Goal: Contribute content: Add original content to the website for others to see

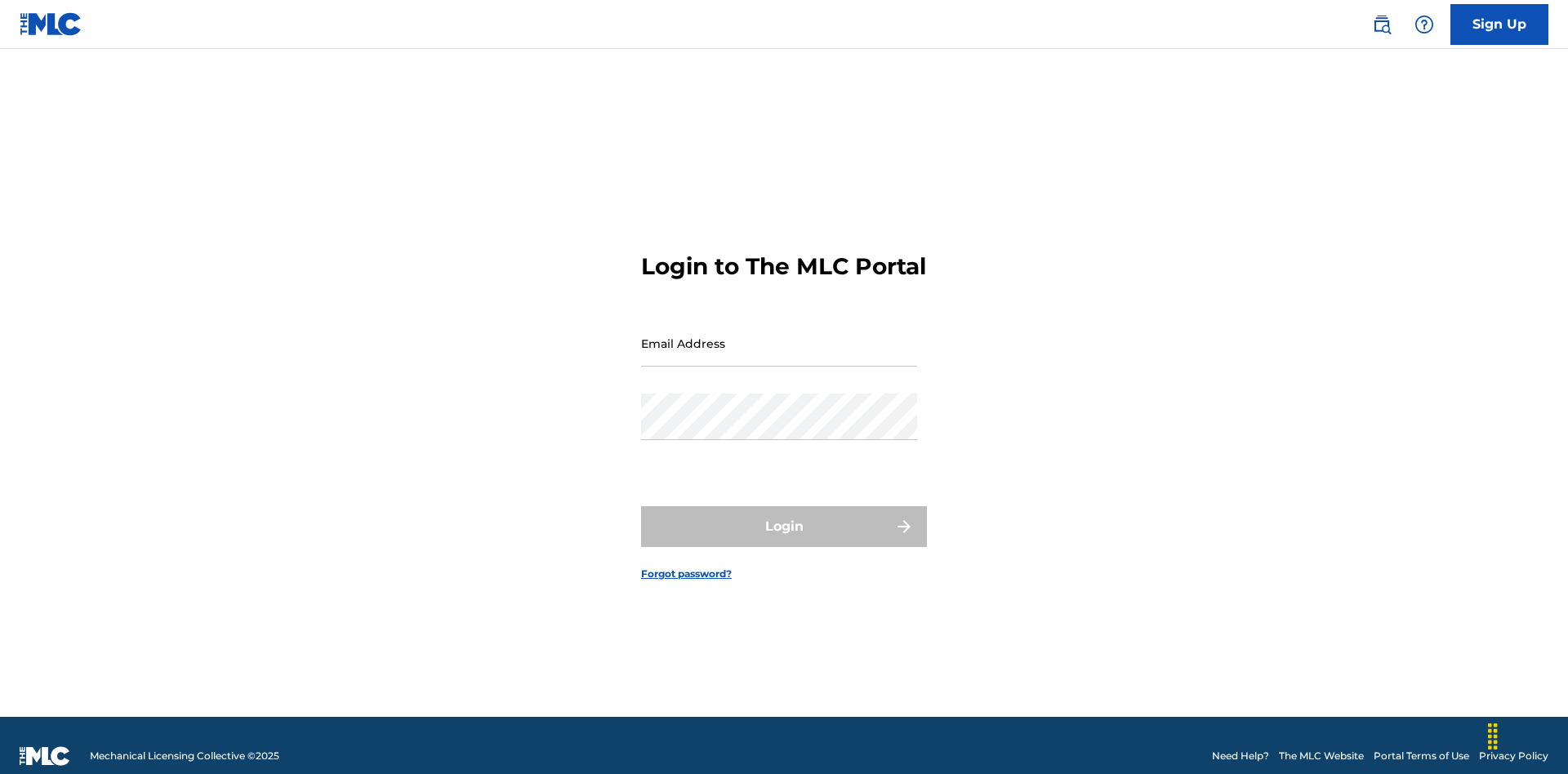
scroll to position [21, 0]
click at [779, 336] on input "Email Address" at bounding box center [779, 343] width 276 height 46
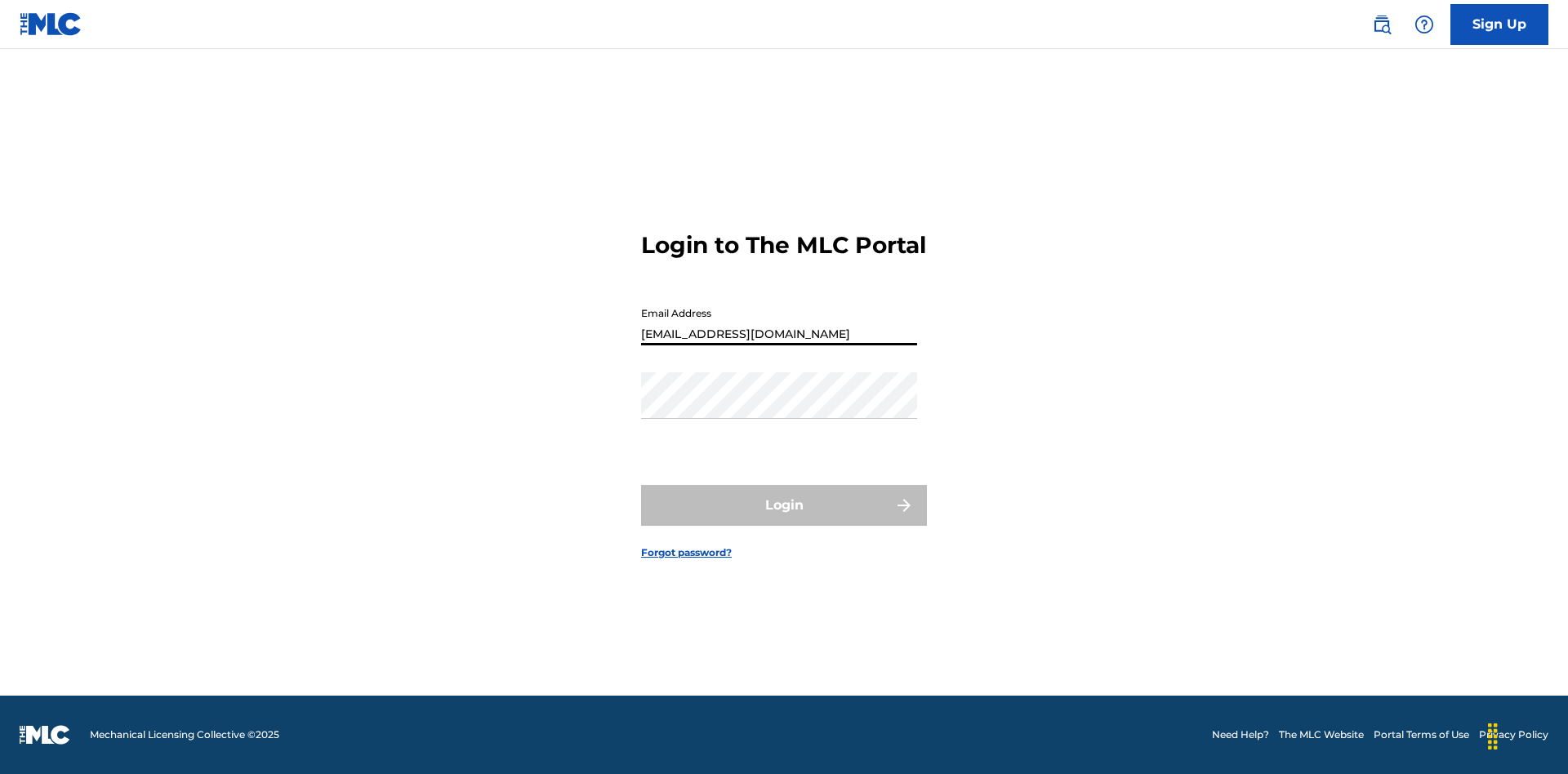
type input "[EMAIL_ADDRESS][DOMAIN_NAME]"
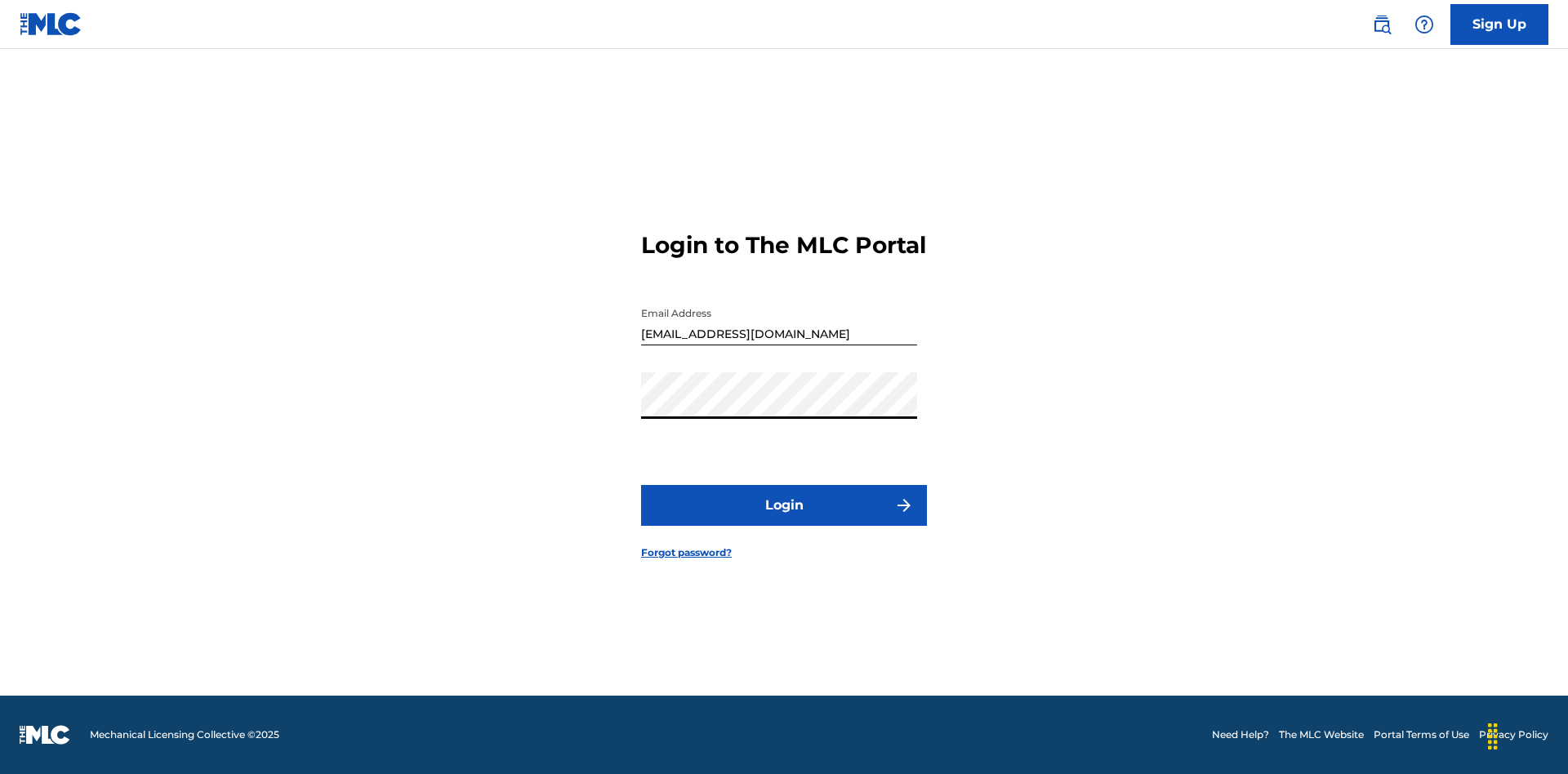
click at [784, 520] on button "Login" at bounding box center [784, 505] width 286 height 41
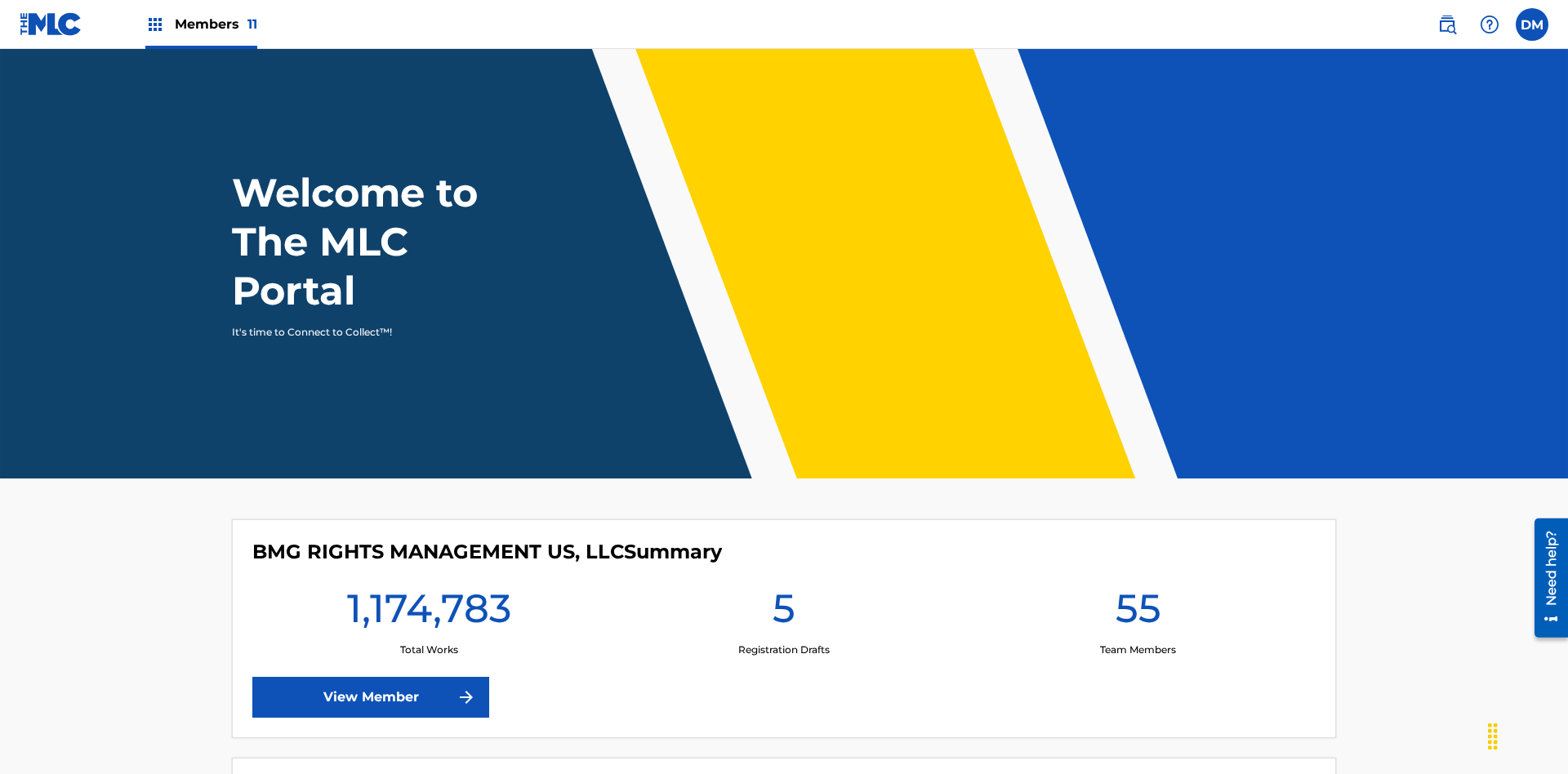
click at [201, 24] on span "Members 11" at bounding box center [215, 24] width 82 height 19
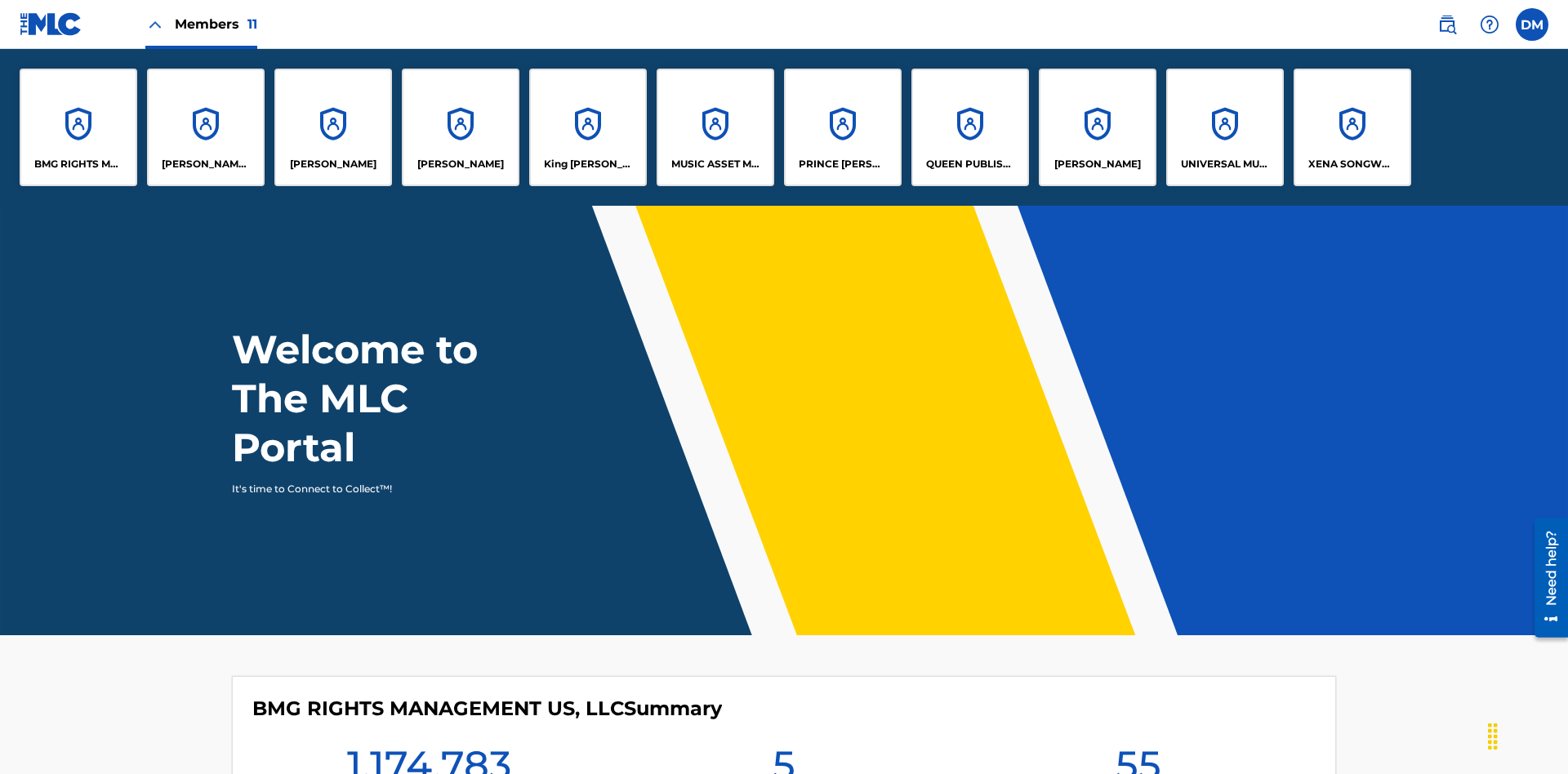
click at [1225, 164] on p "UNIVERSAL MUSIC PUB GROUP" at bounding box center [1226, 164] width 89 height 14
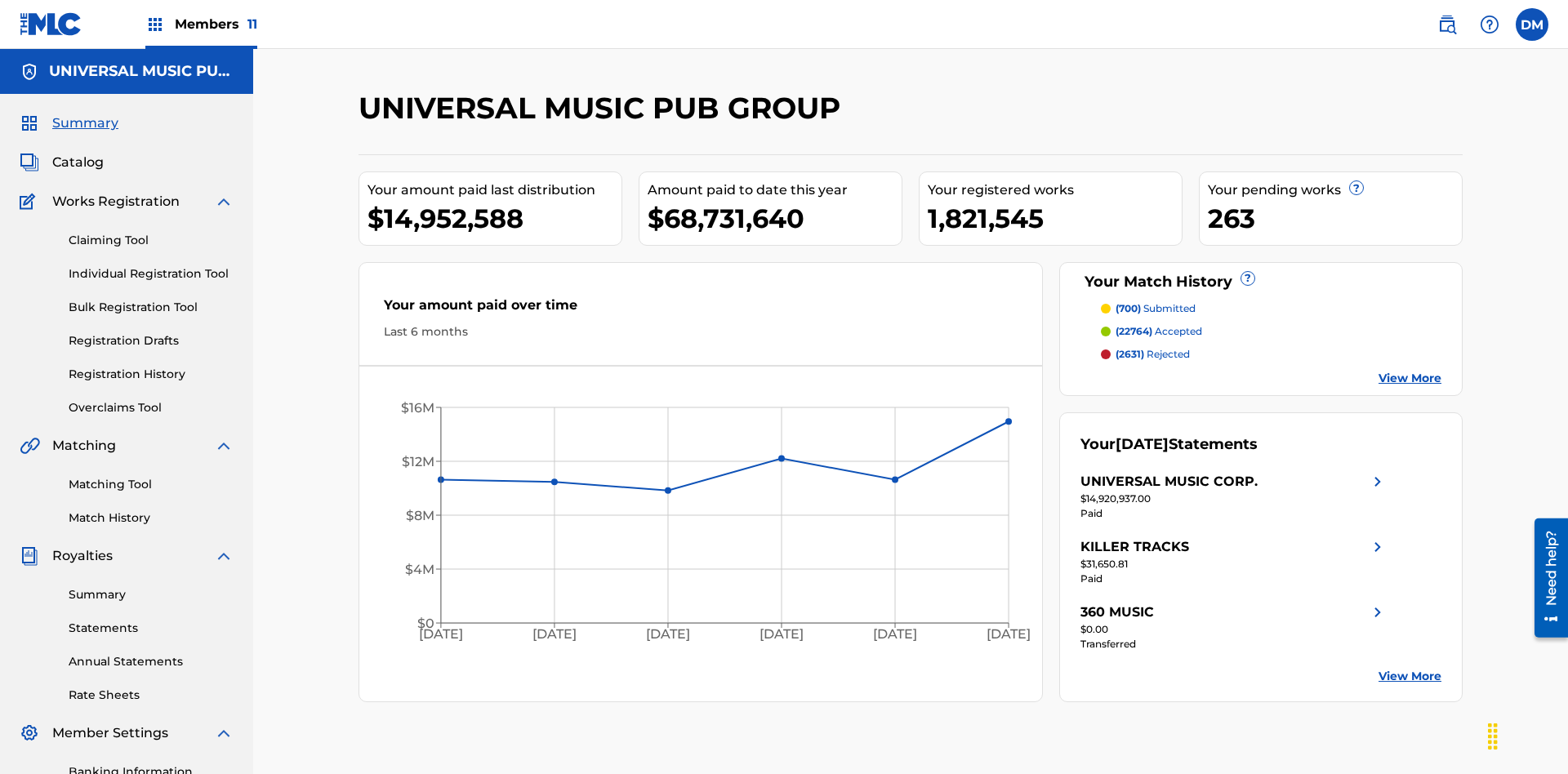
click at [151, 265] on link "Individual Registration Tool" at bounding box center [151, 273] width 165 height 17
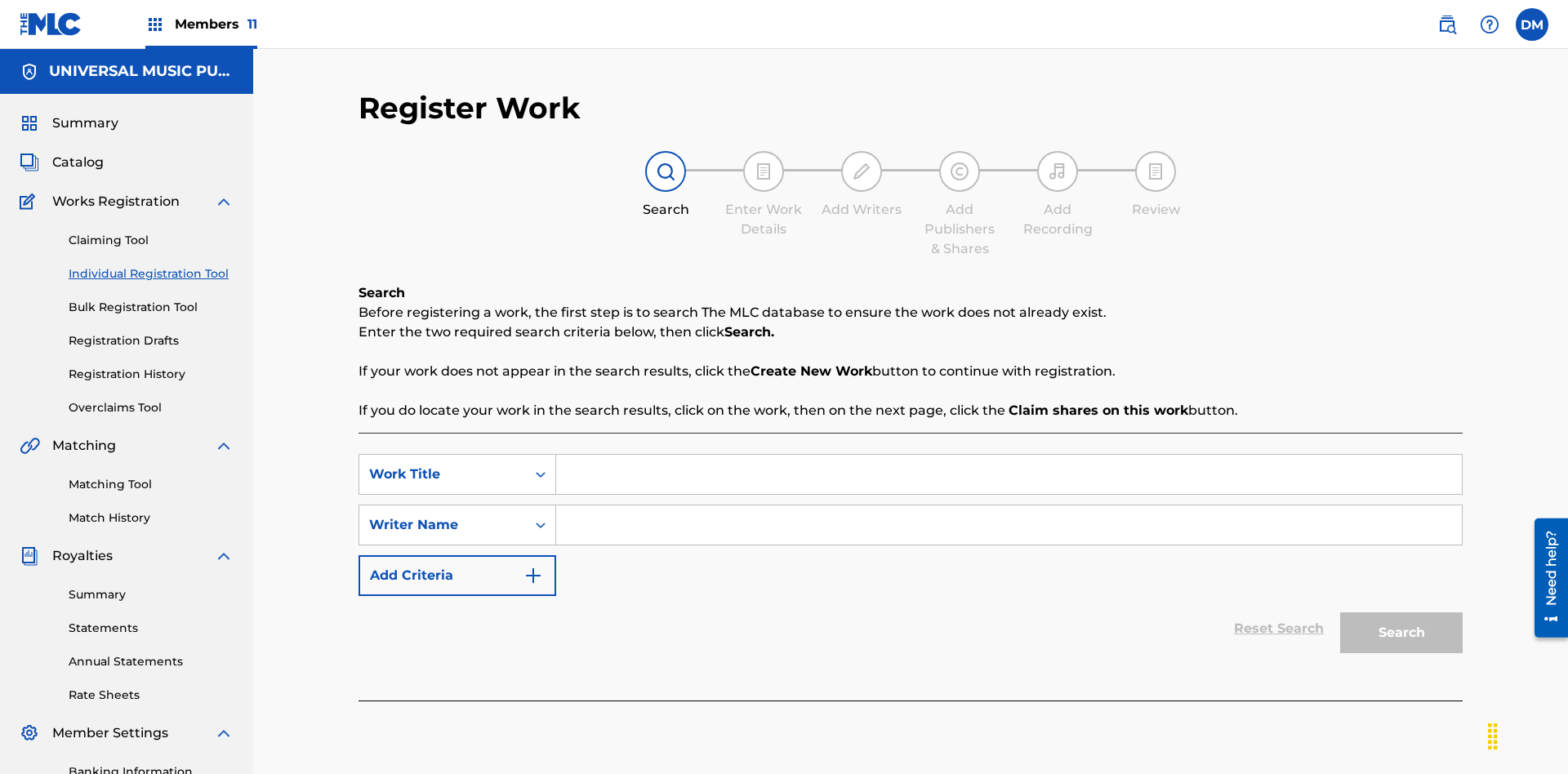
scroll to position [238, 0]
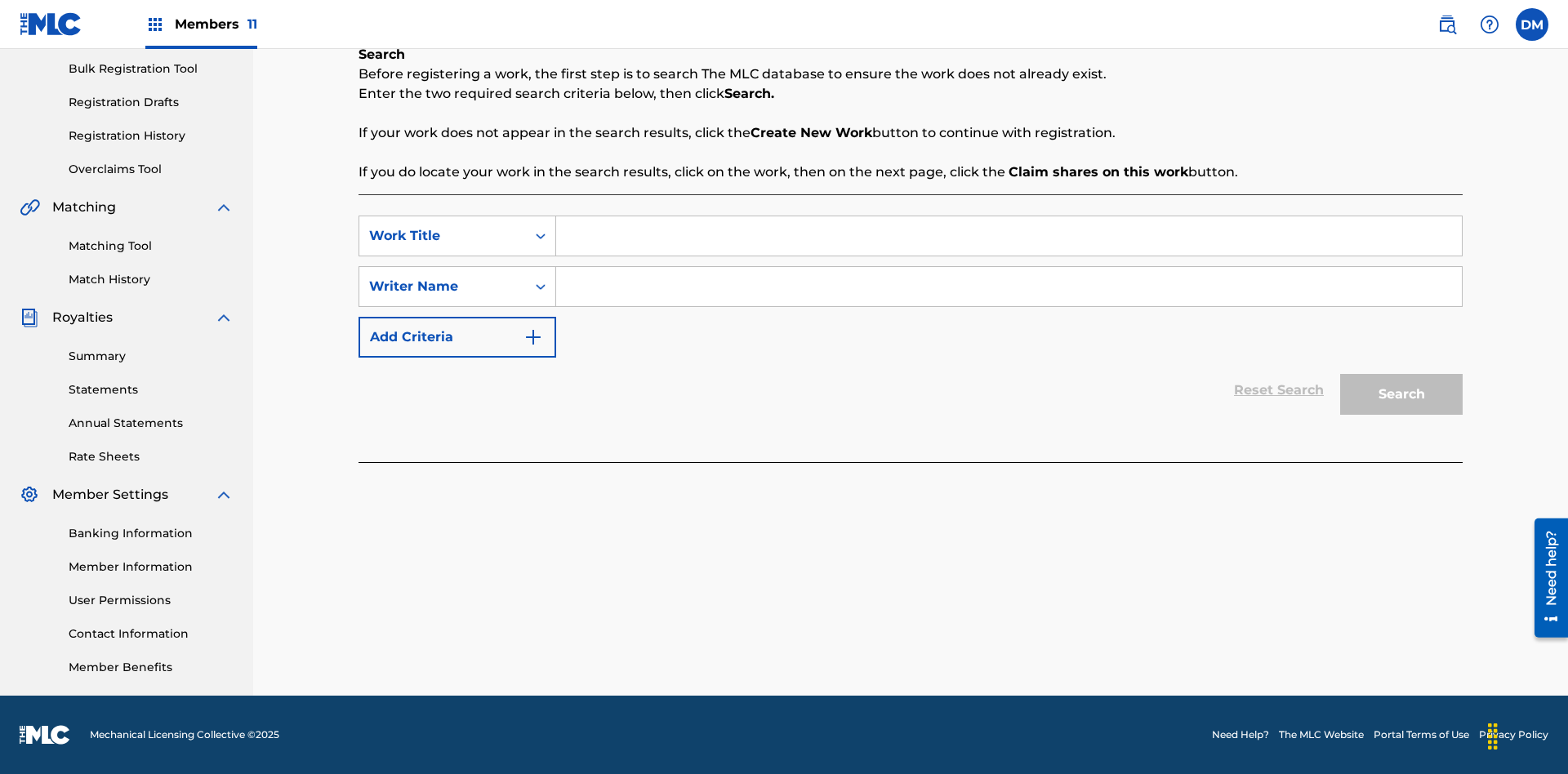
click at [1009, 236] on input "Search Form" at bounding box center [1009, 235] width 906 height 39
type input "Save At Publishers-Link Writers & Publishers Page After Linking Writer"
click at [1009, 287] on input "Search Form" at bounding box center [1009, 286] width 906 height 39
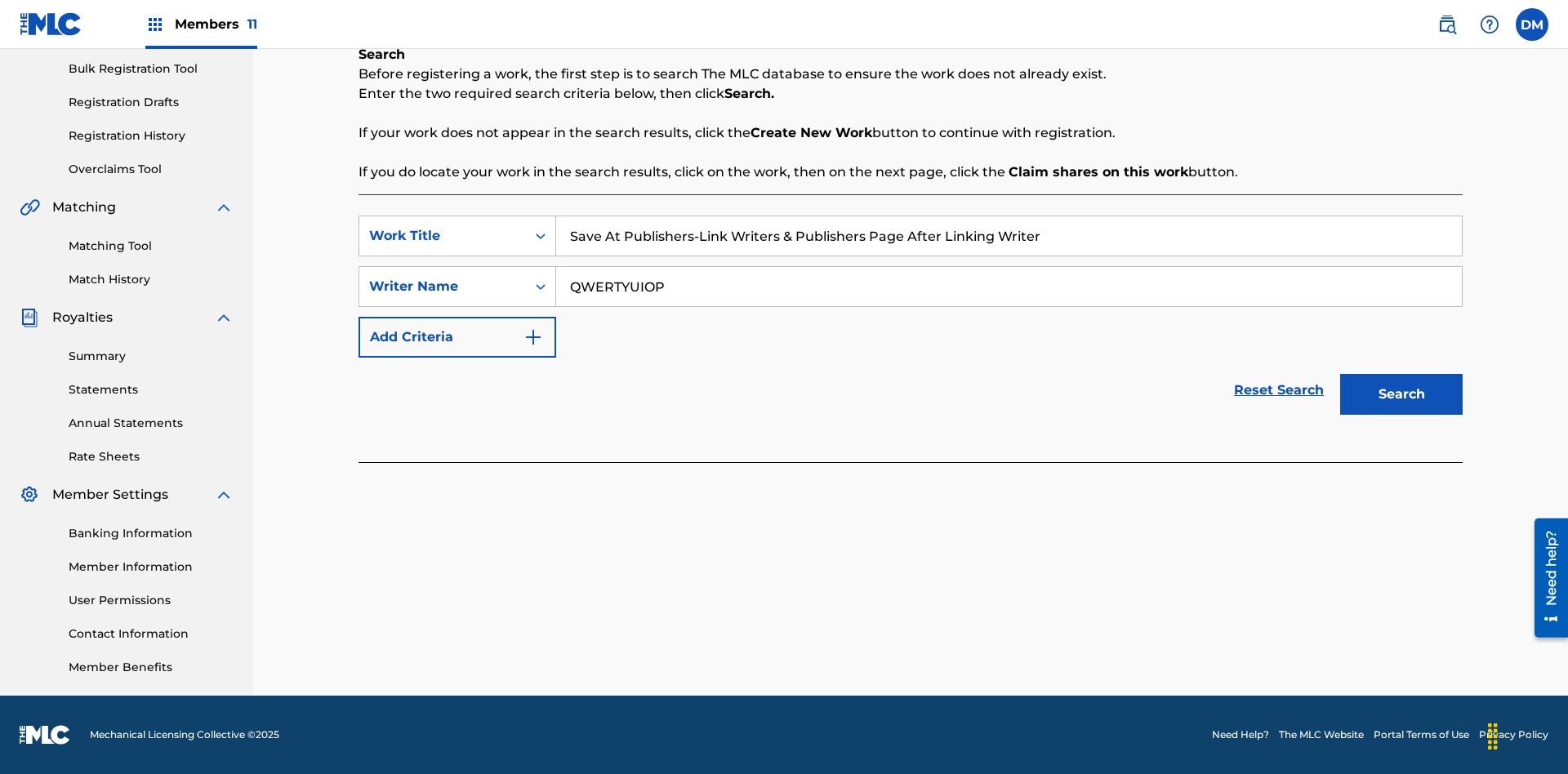
type input "QWERTYUIOP"
click at [1401, 395] on button "Search" at bounding box center [1401, 394] width 122 height 41
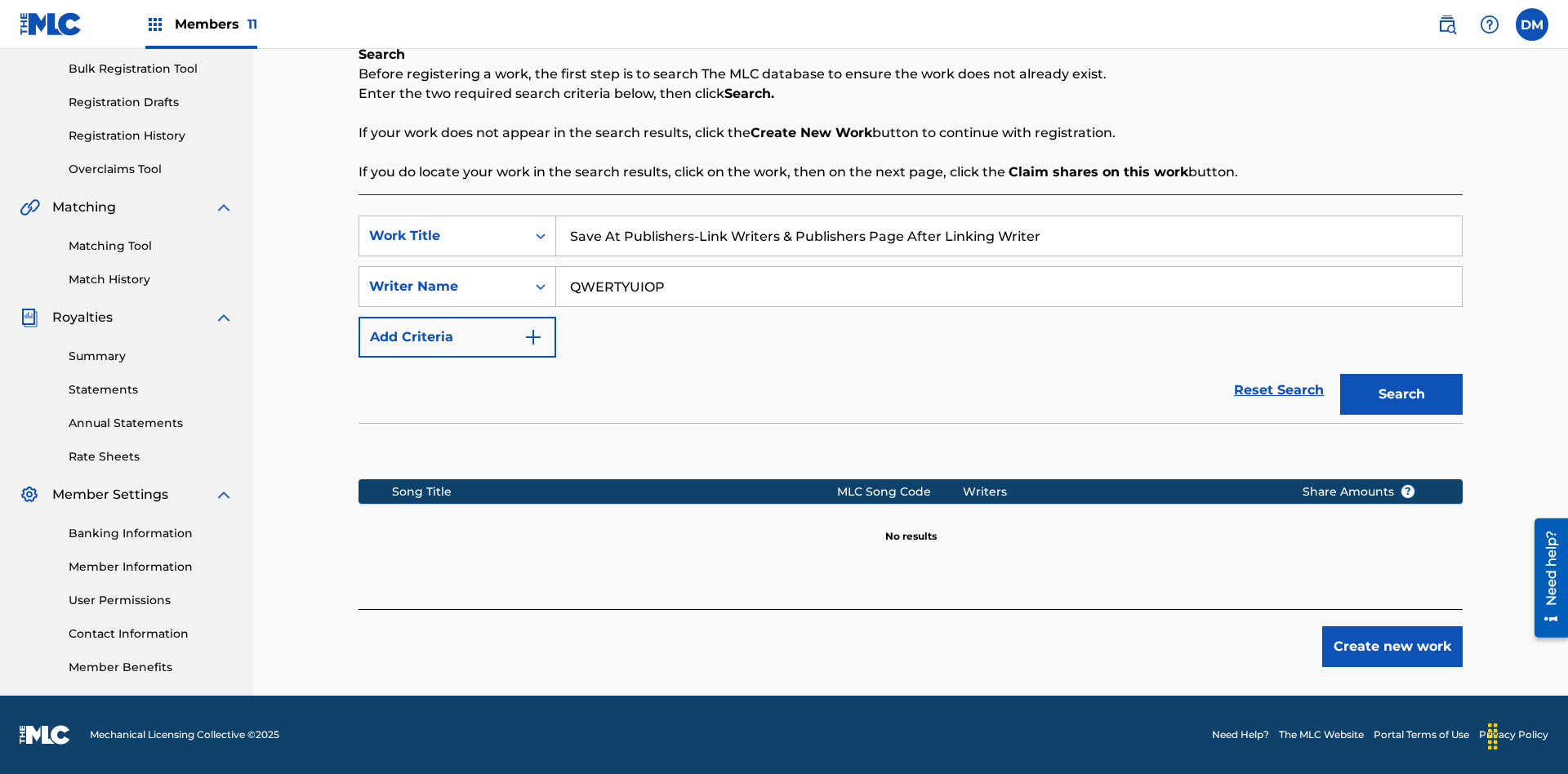
click at [1392, 647] on button "Create new work" at bounding box center [1392, 646] width 140 height 41
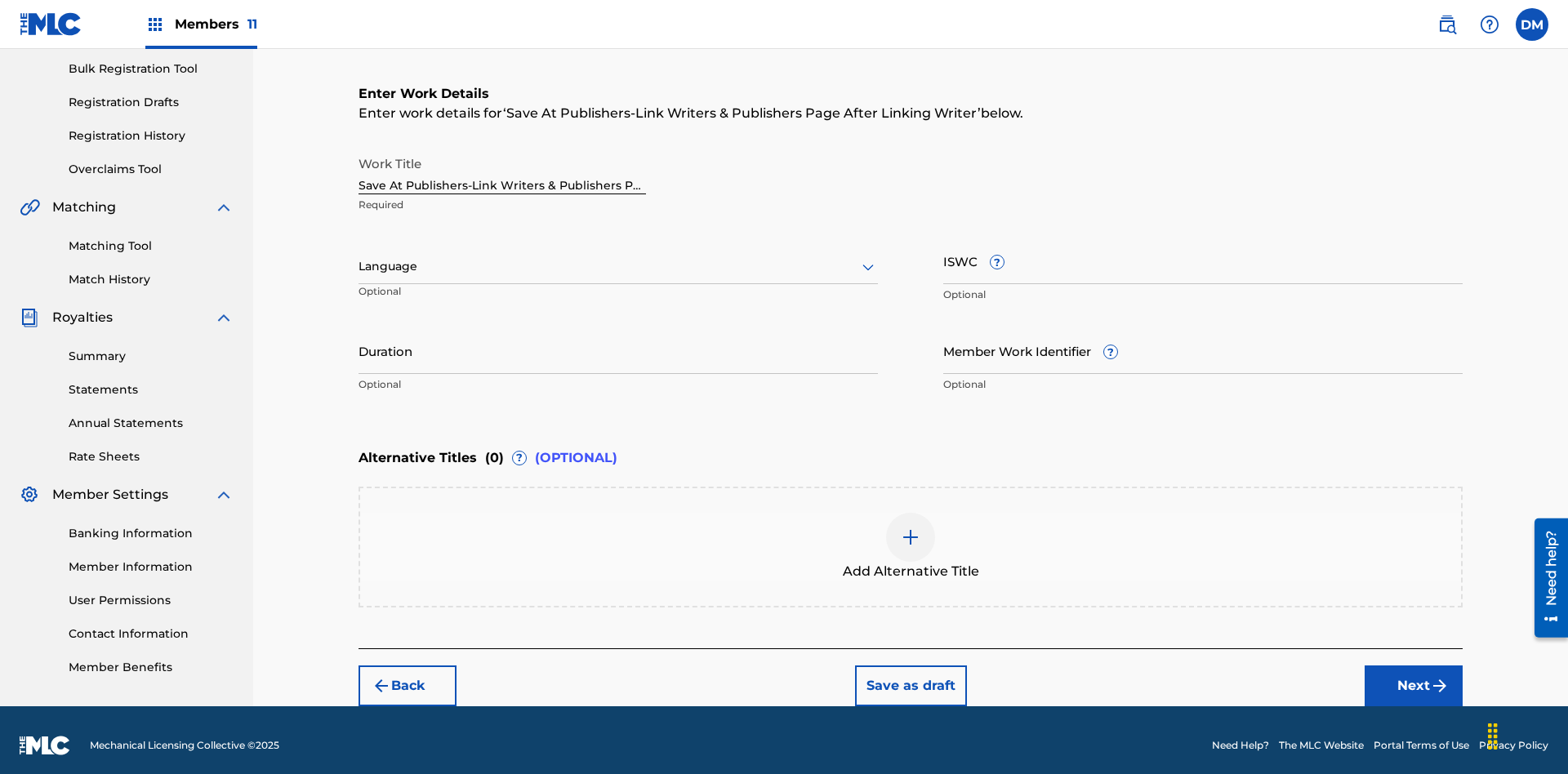
click at [618, 339] on input "Duration" at bounding box center [618, 350] width 520 height 46
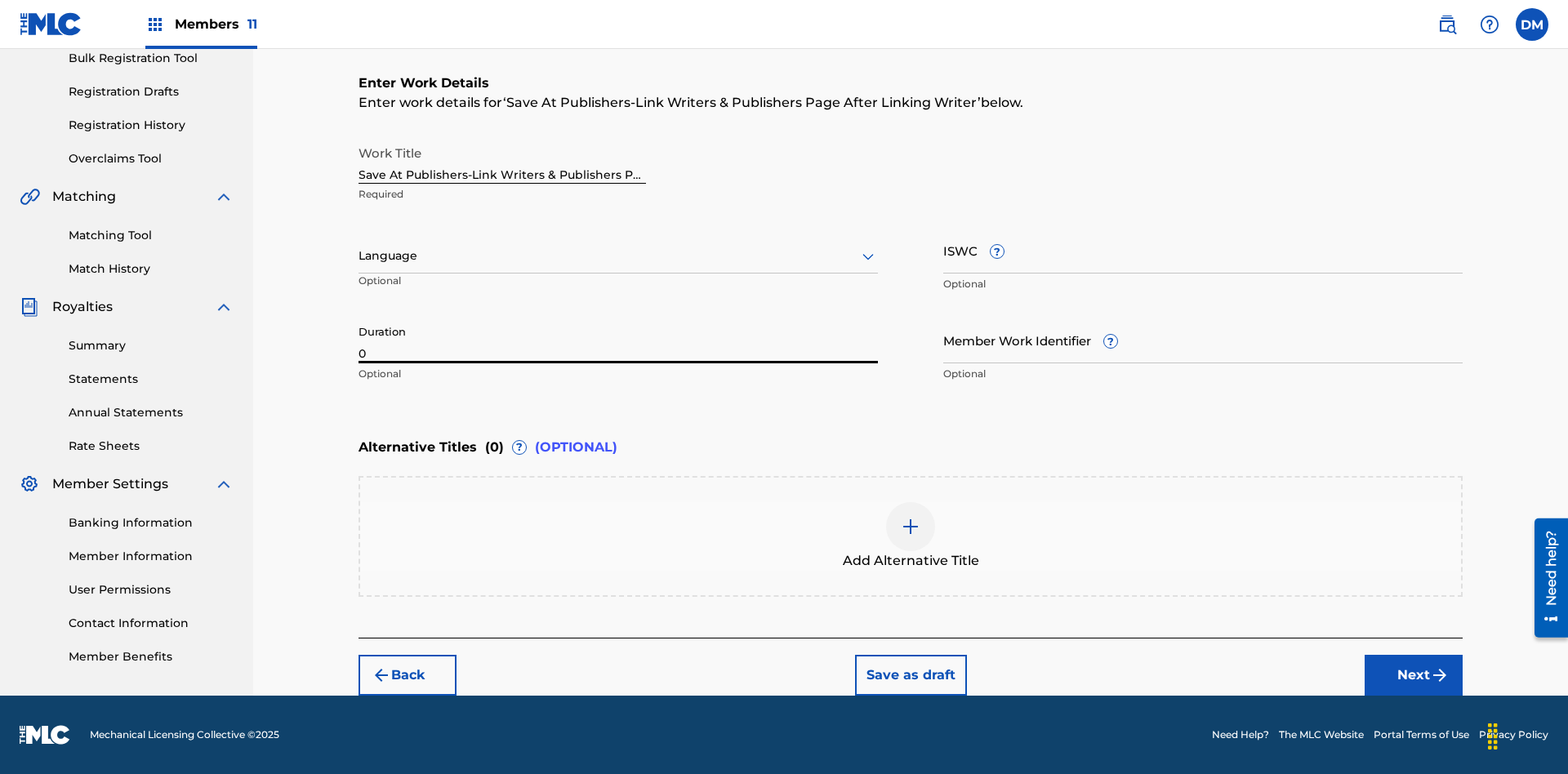
click at [618, 339] on input "0" at bounding box center [618, 339] width 520 height 46
type input "00:00"
click at [868, 256] on icon at bounding box center [868, 256] width 20 height 20
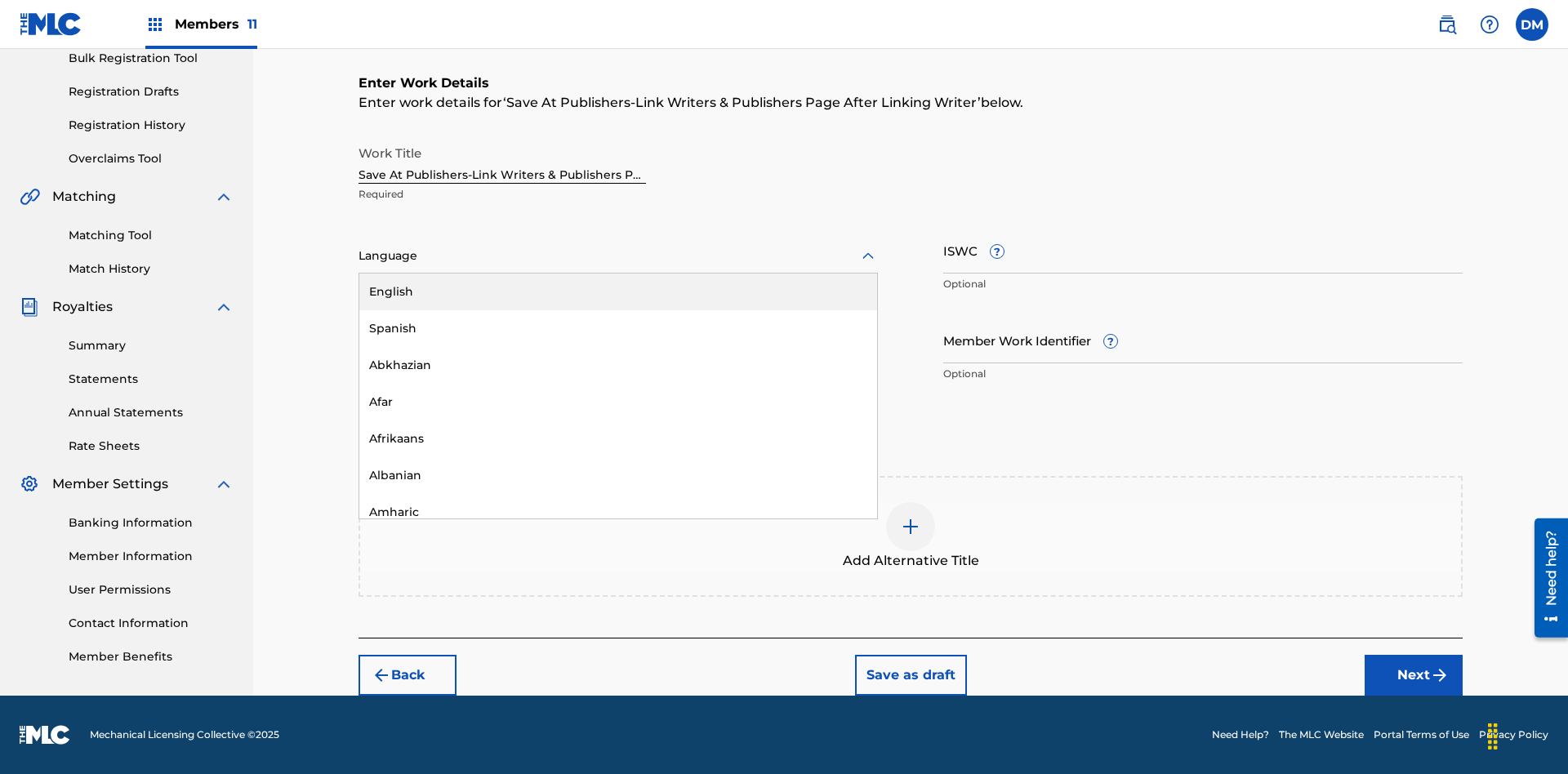
click at [618, 402] on div "Afar" at bounding box center [618, 402] width 518 height 37
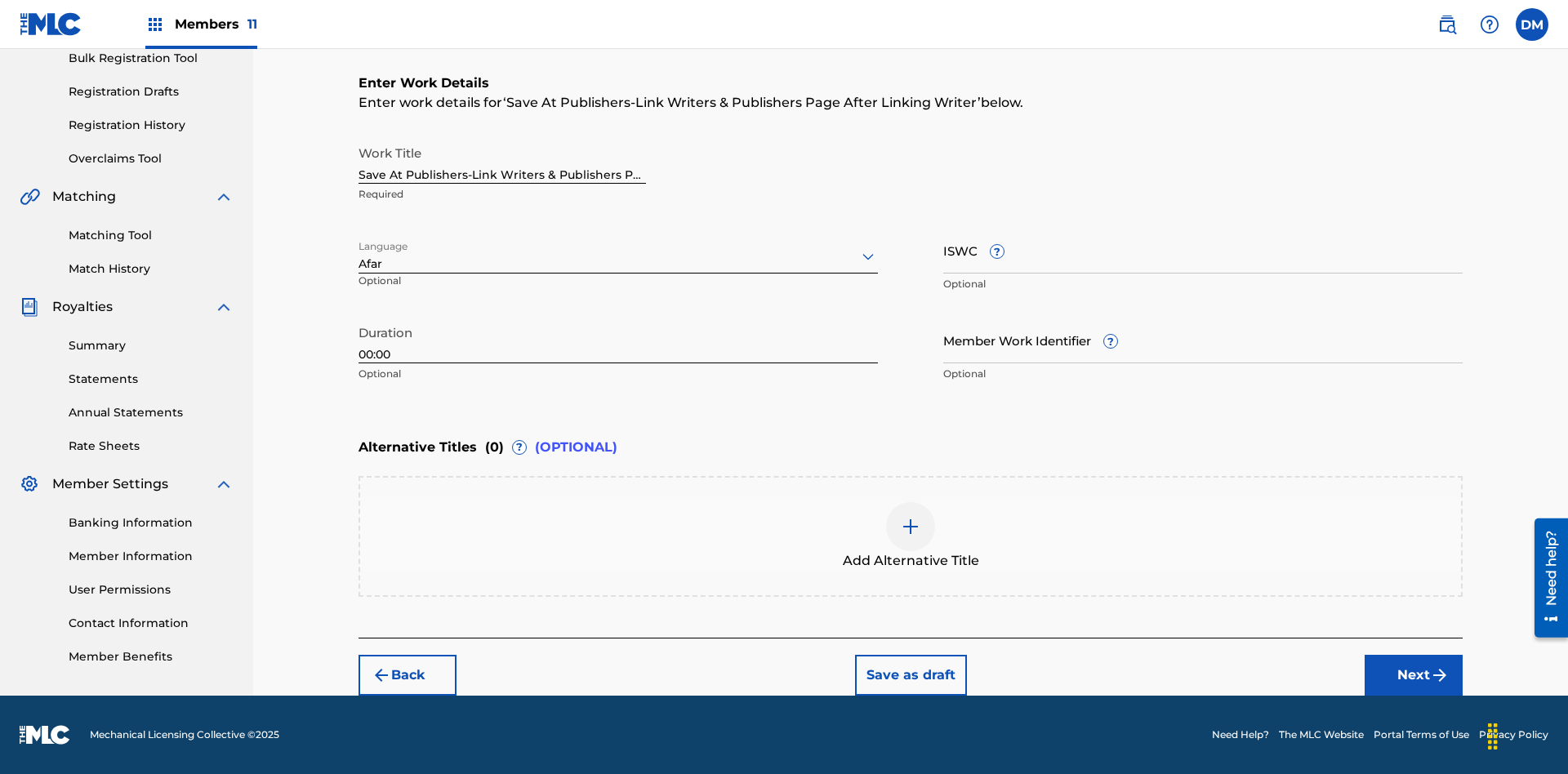
click at [1203, 339] on input "Member Work Identifier ?" at bounding box center [1203, 339] width 520 height 46
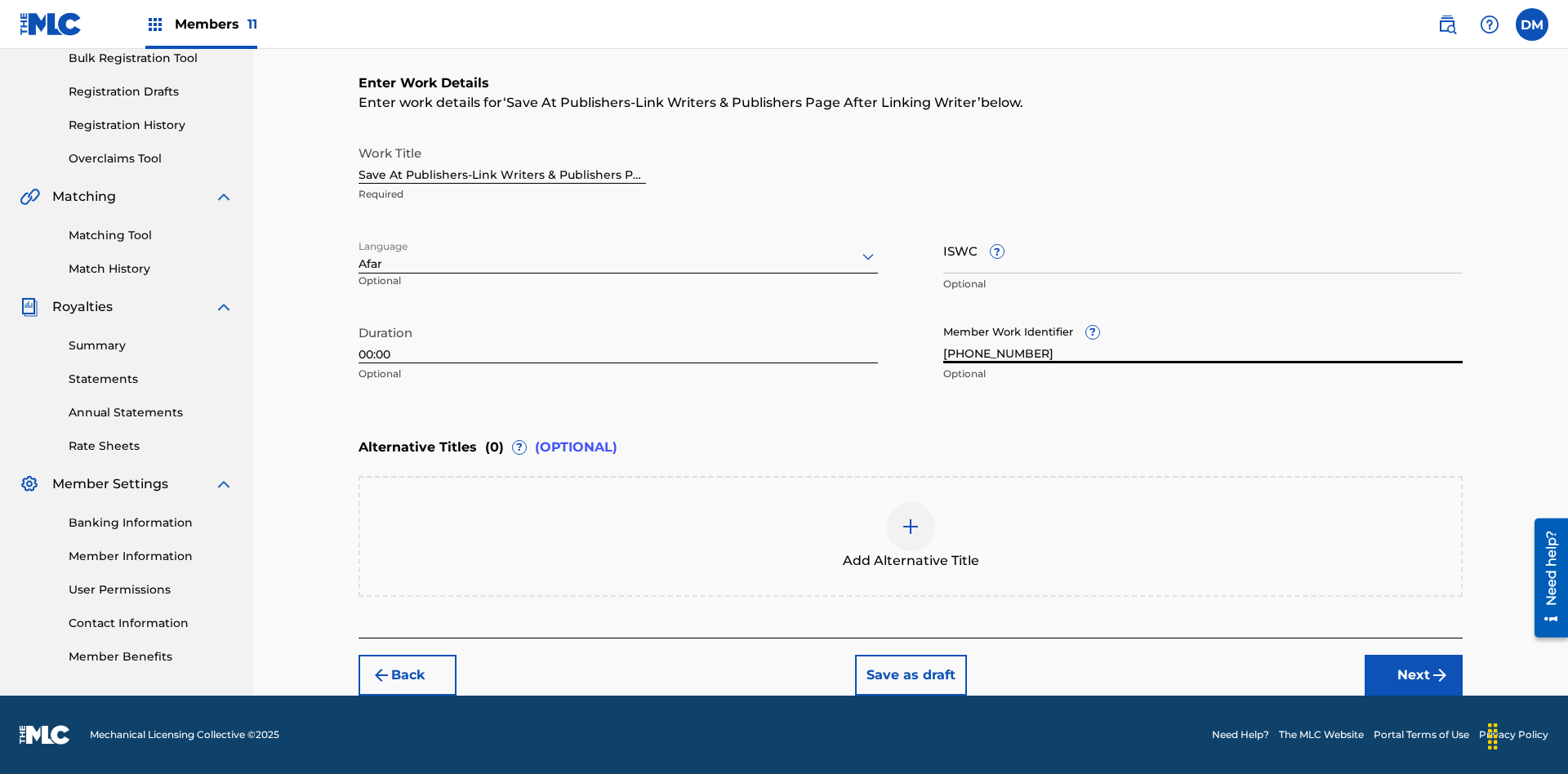
type input "[PHONE_NUMBER]"
click at [1203, 250] on input "ISWC ?" at bounding box center [1203, 250] width 520 height 46
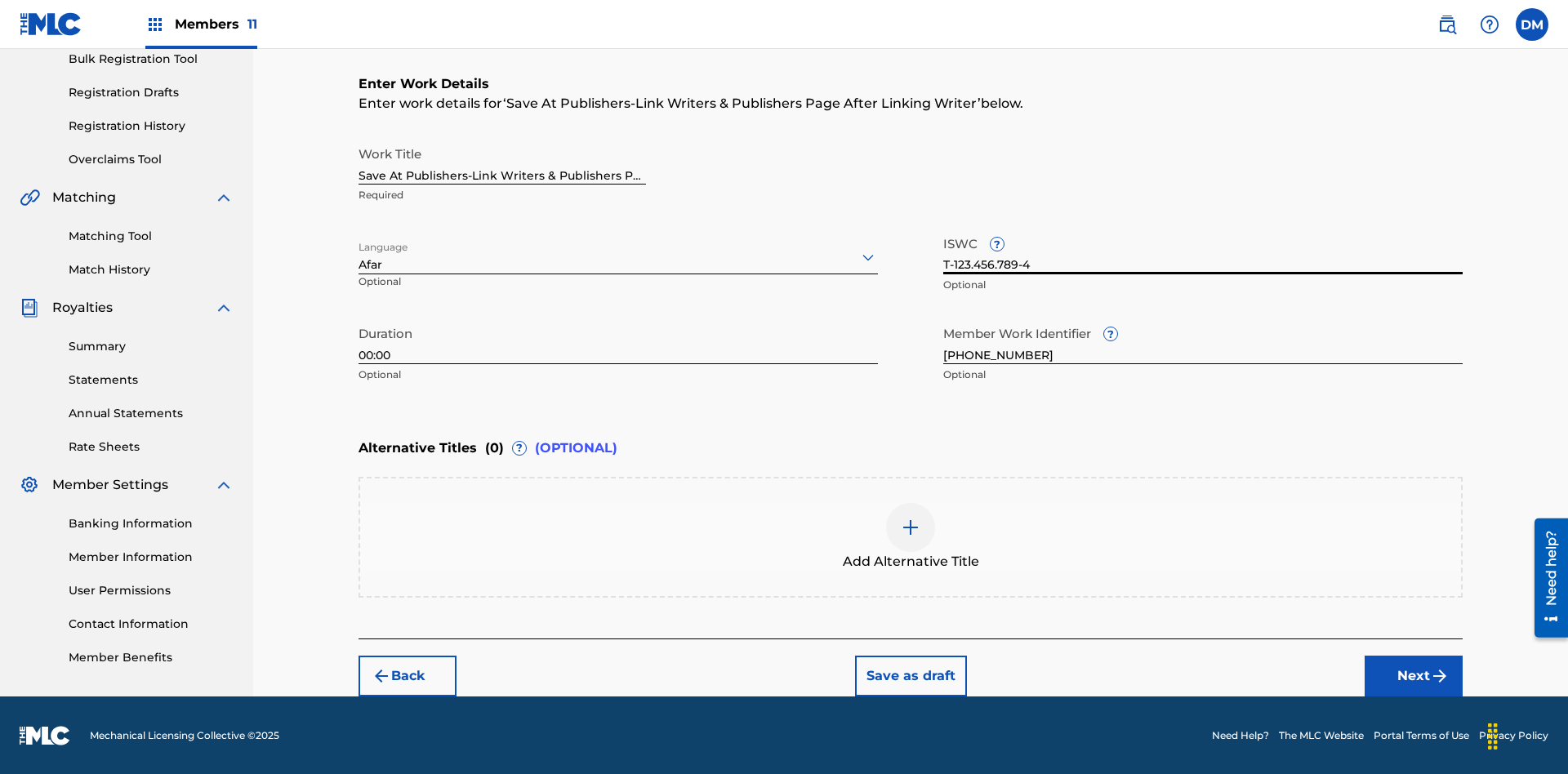
type input "T-123.456.789-4"
click at [911, 536] on img at bounding box center [911, 528] width 20 height 20
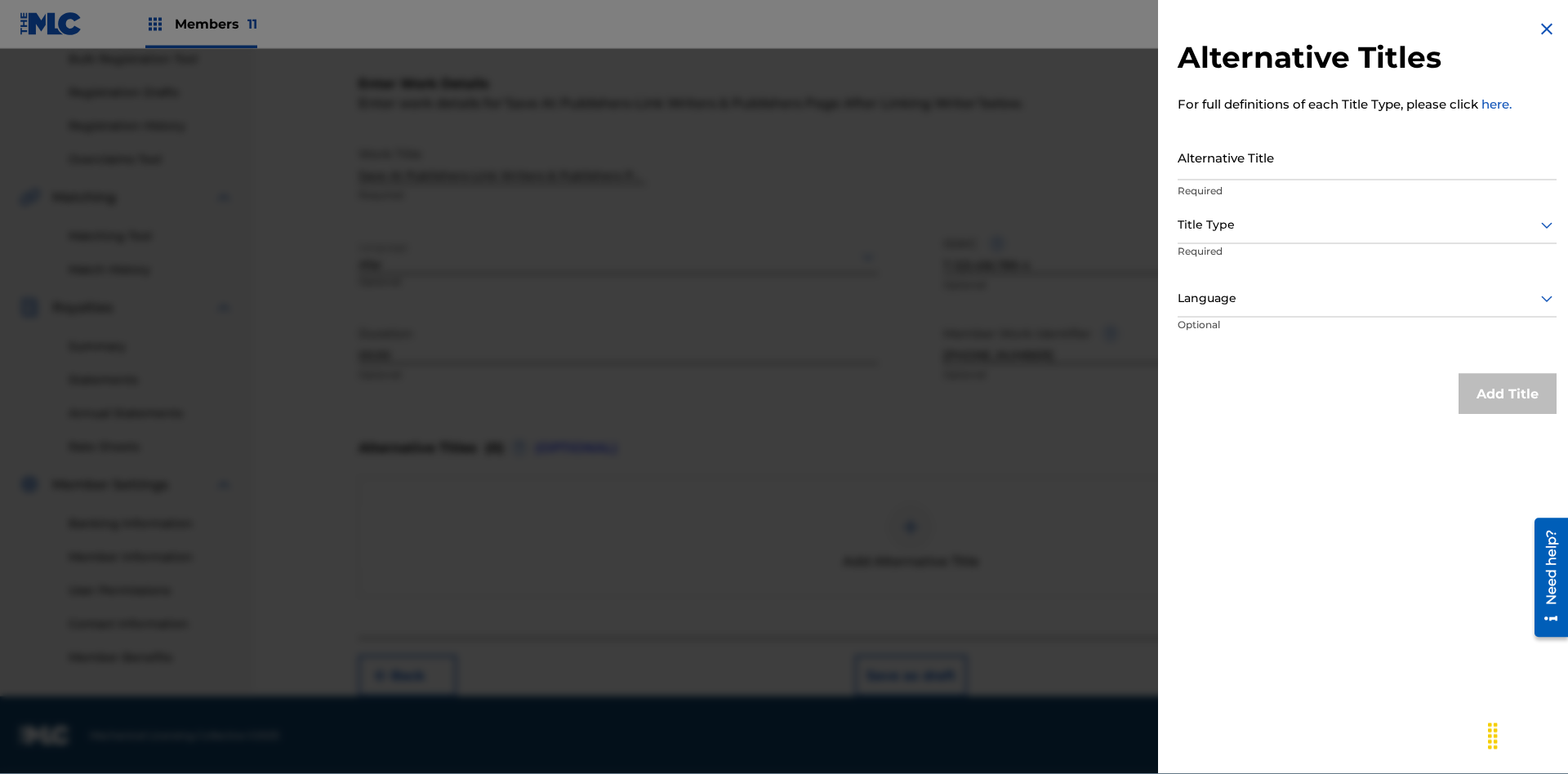
click at [1367, 157] on input "Alternative Title" at bounding box center [1367, 157] width 379 height 46
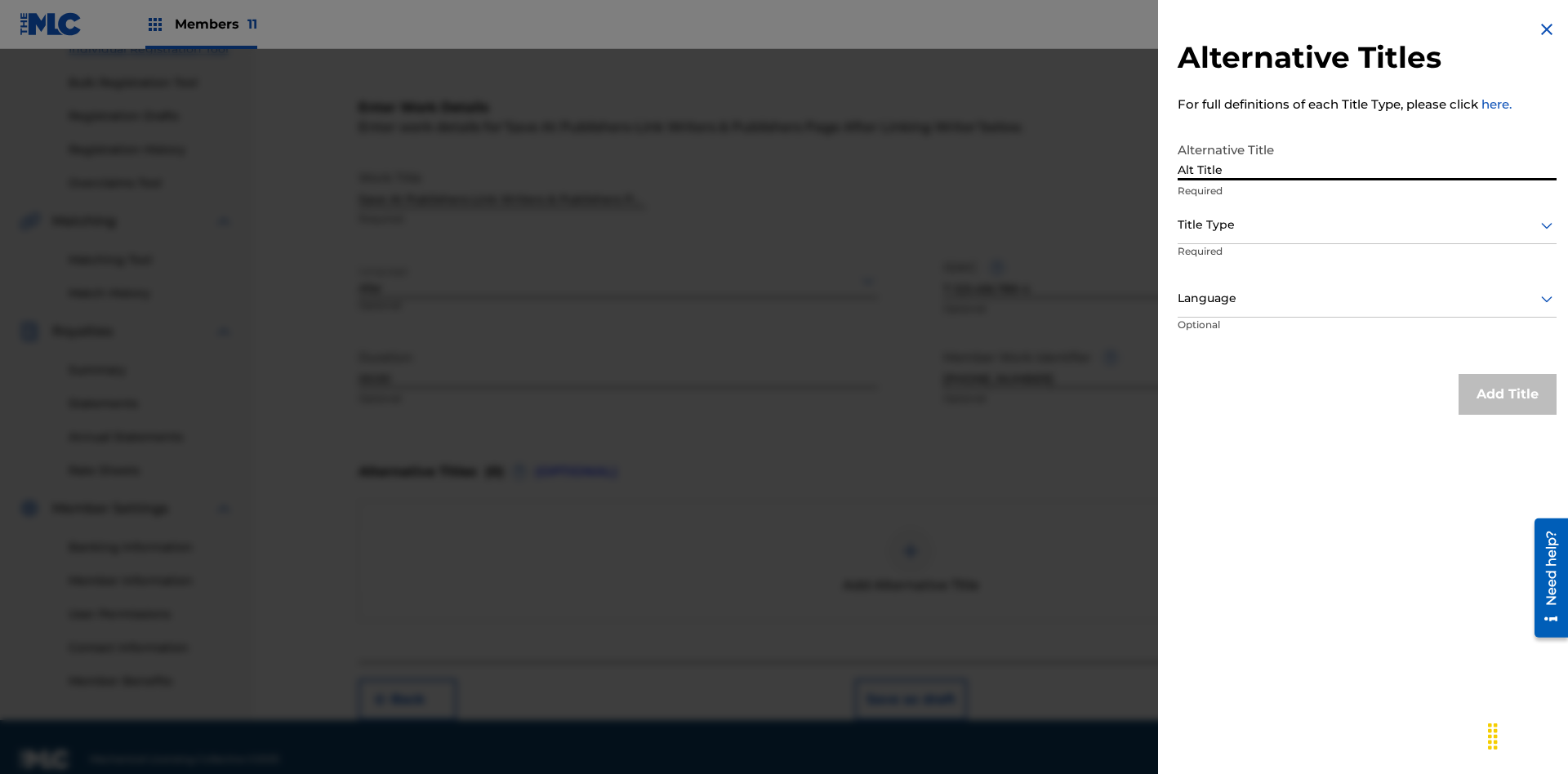
type input "Alt Title"
click at [1367, 225] on div at bounding box center [1367, 225] width 379 height 21
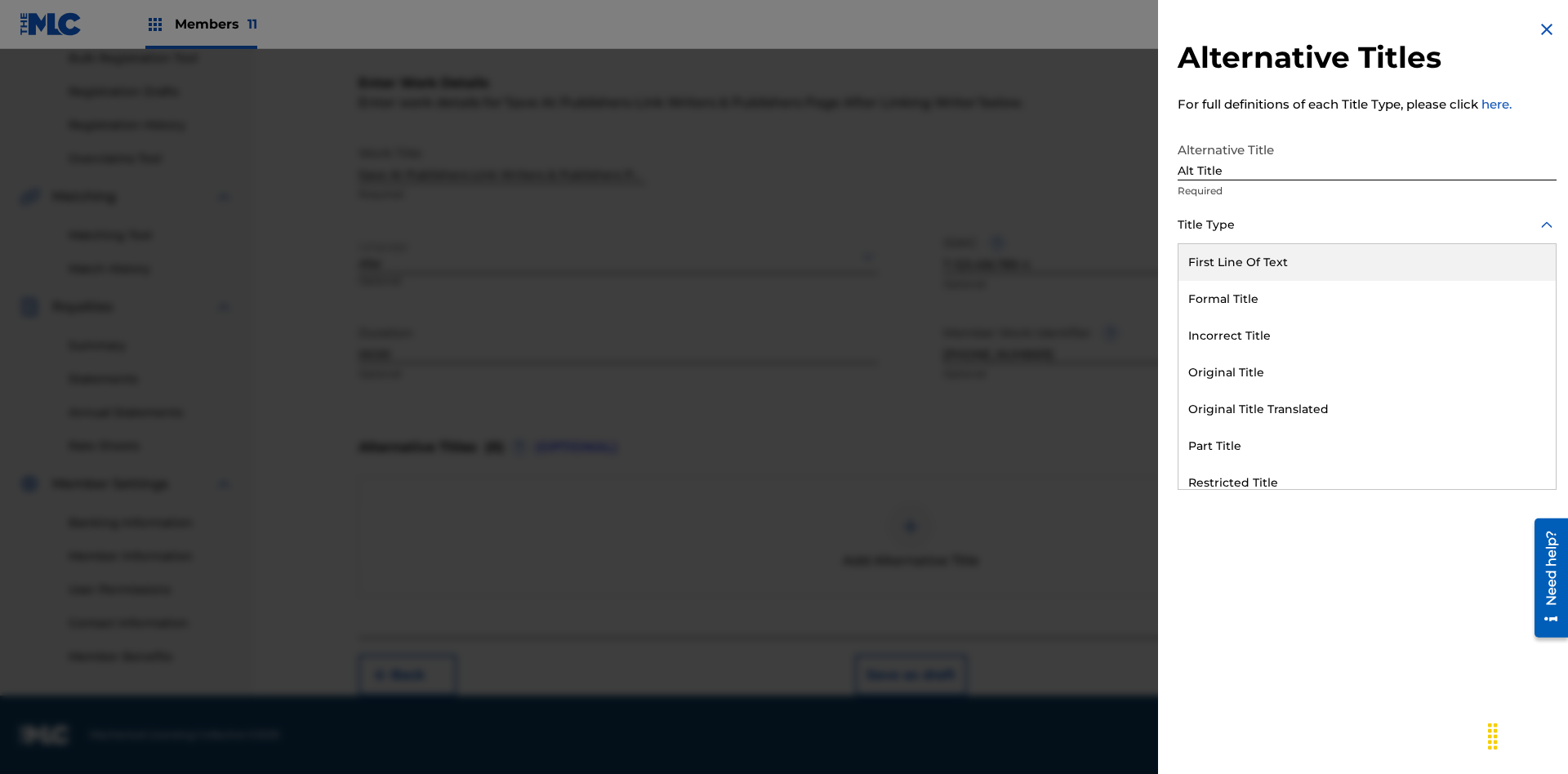
click at [1367, 372] on div "Original Title" at bounding box center [1367, 373] width 378 height 37
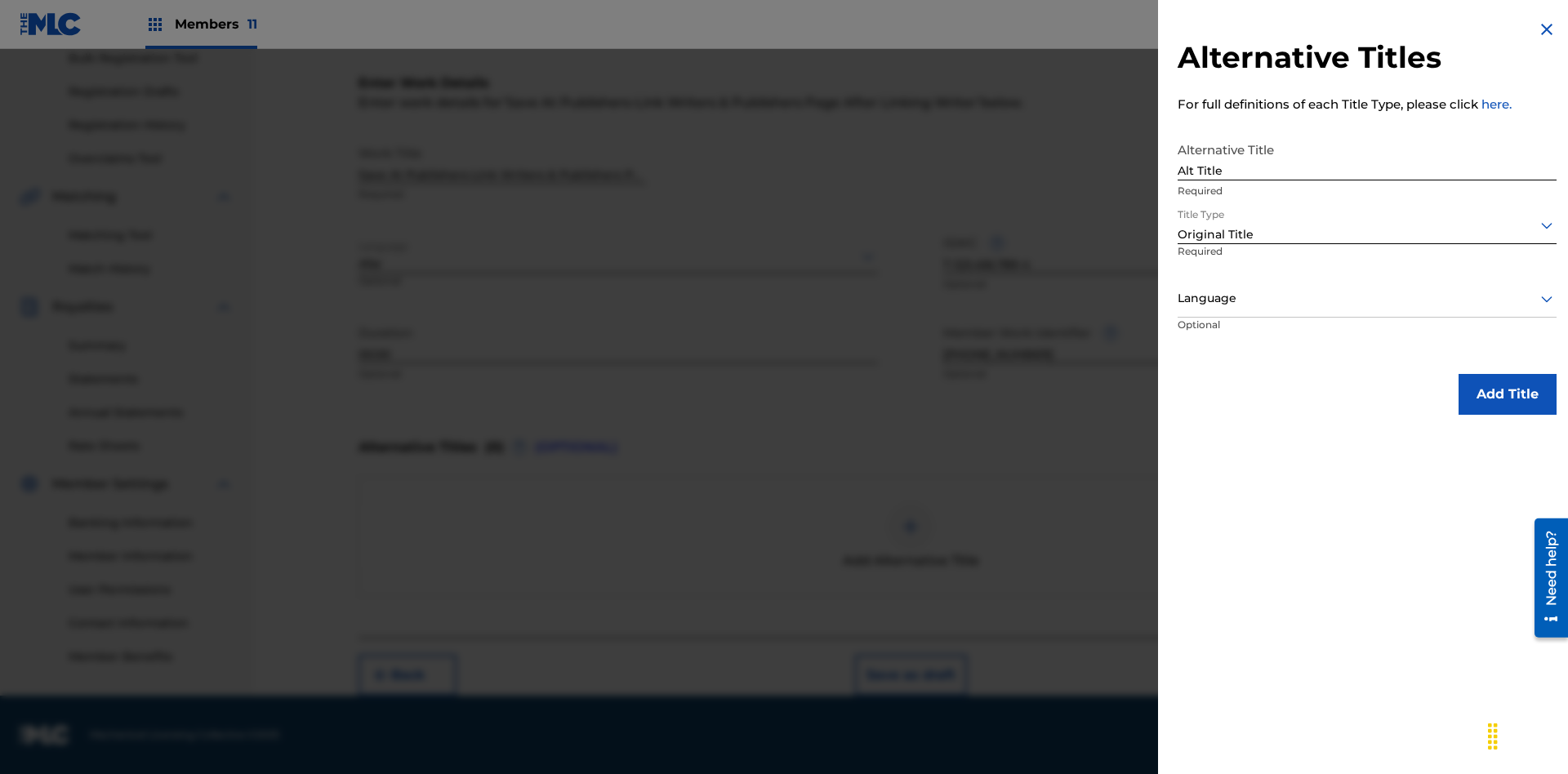
click at [1367, 298] on div at bounding box center [1367, 299] width 379 height 21
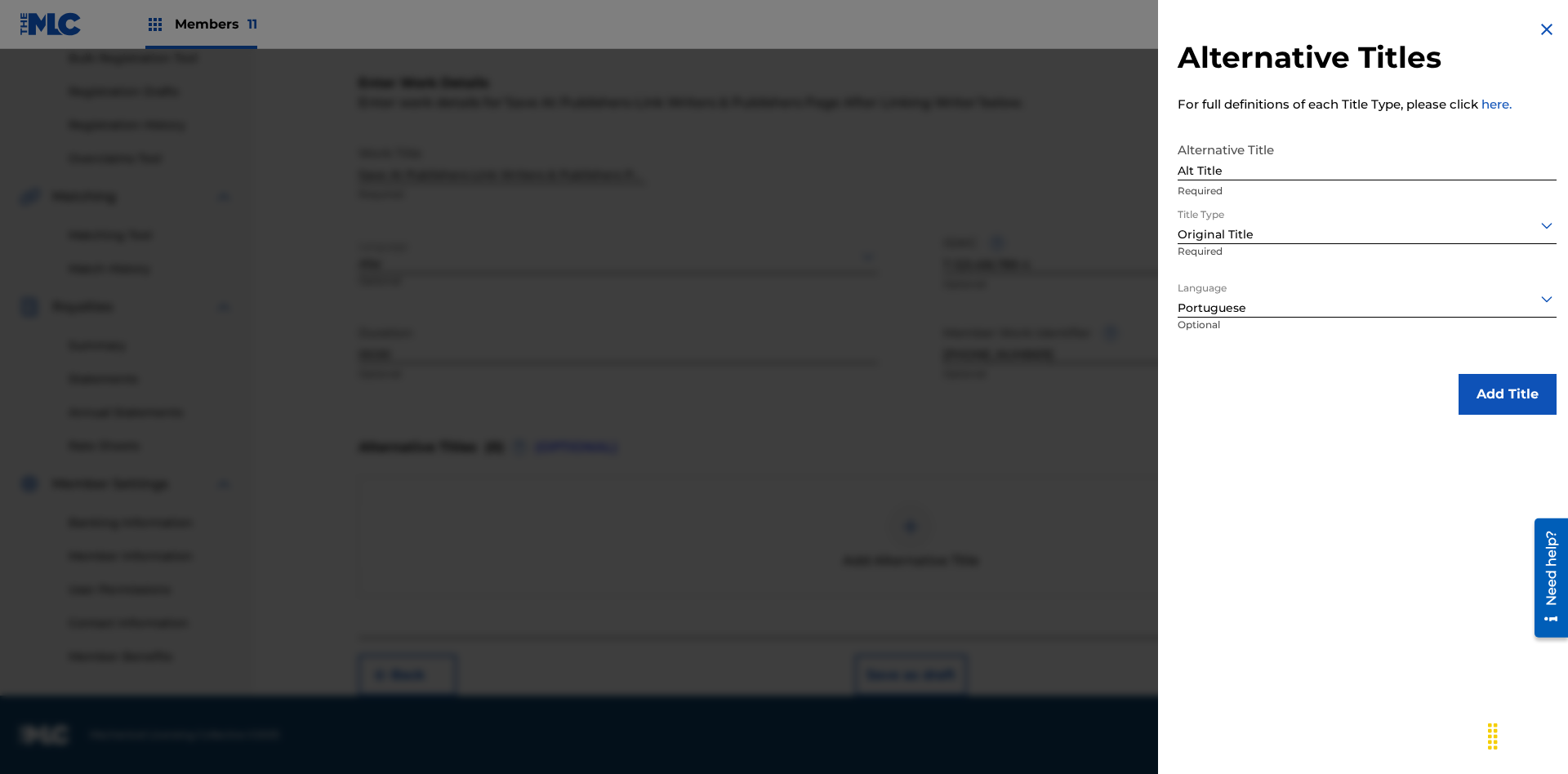
click at [1508, 394] on button "Add Title" at bounding box center [1507, 394] width 98 height 41
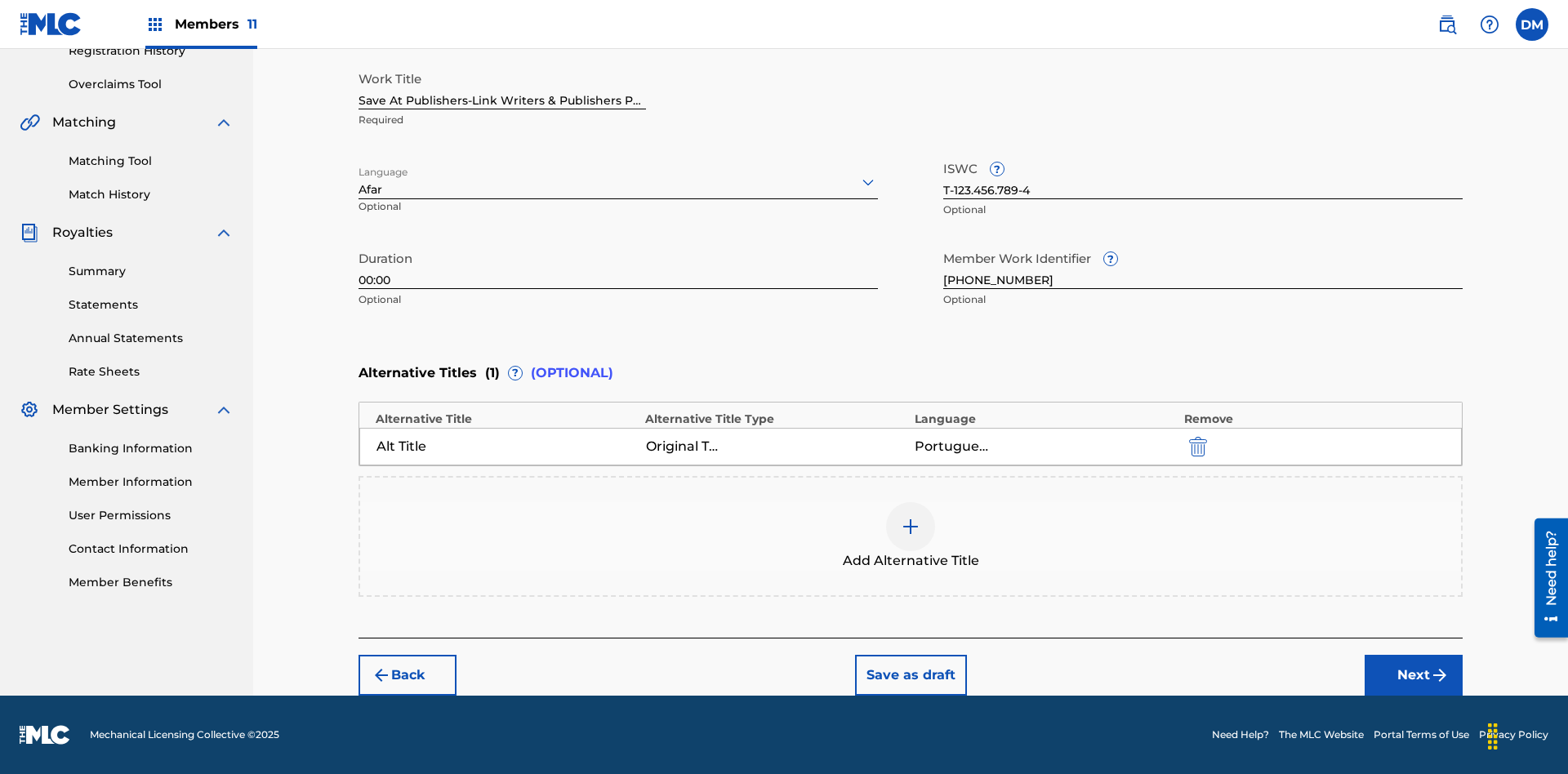
click at [1414, 675] on button "Next" at bounding box center [1414, 675] width 98 height 41
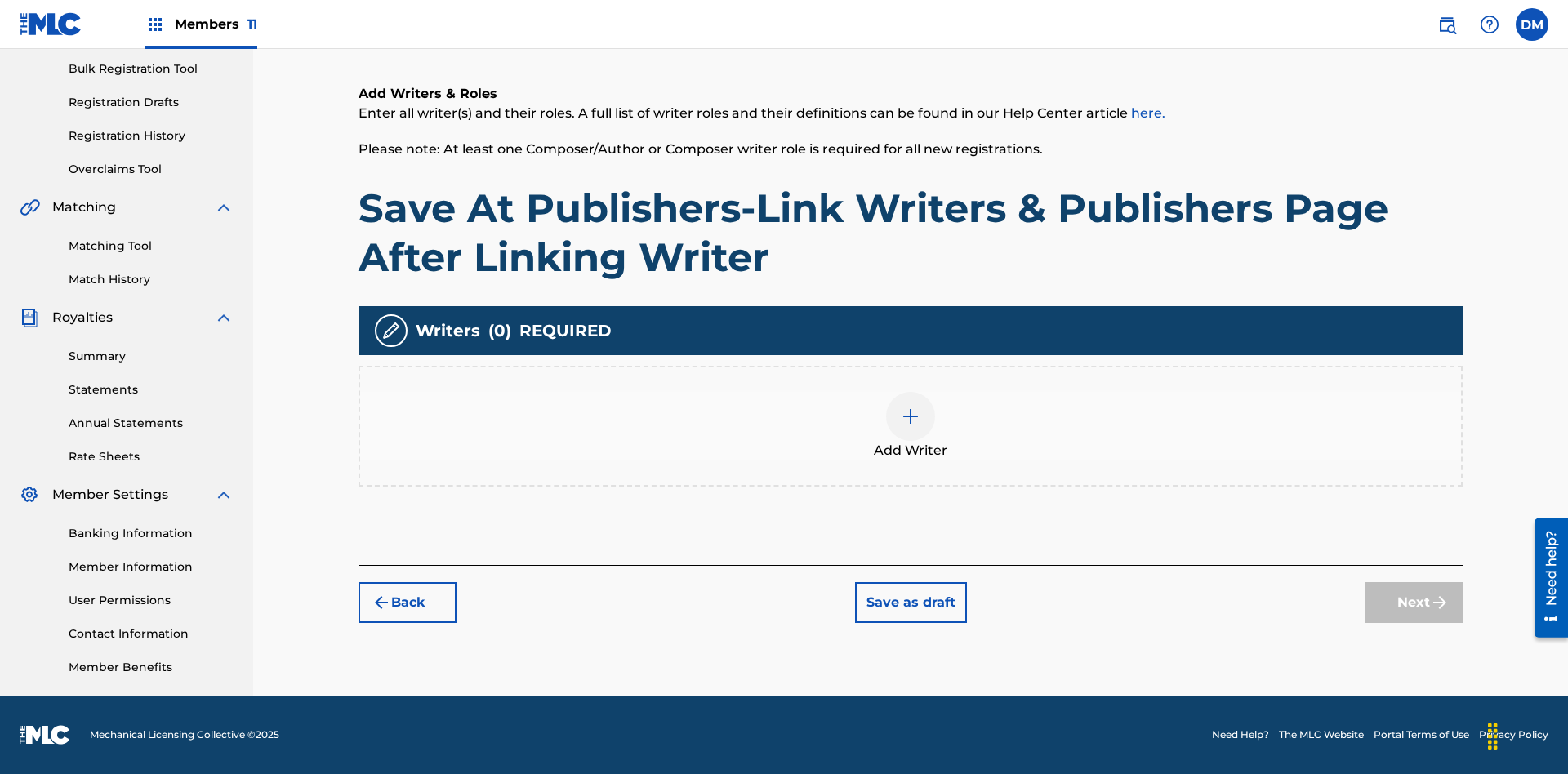
scroll to position [238, 0]
click at [911, 425] on img at bounding box center [911, 416] width 20 height 20
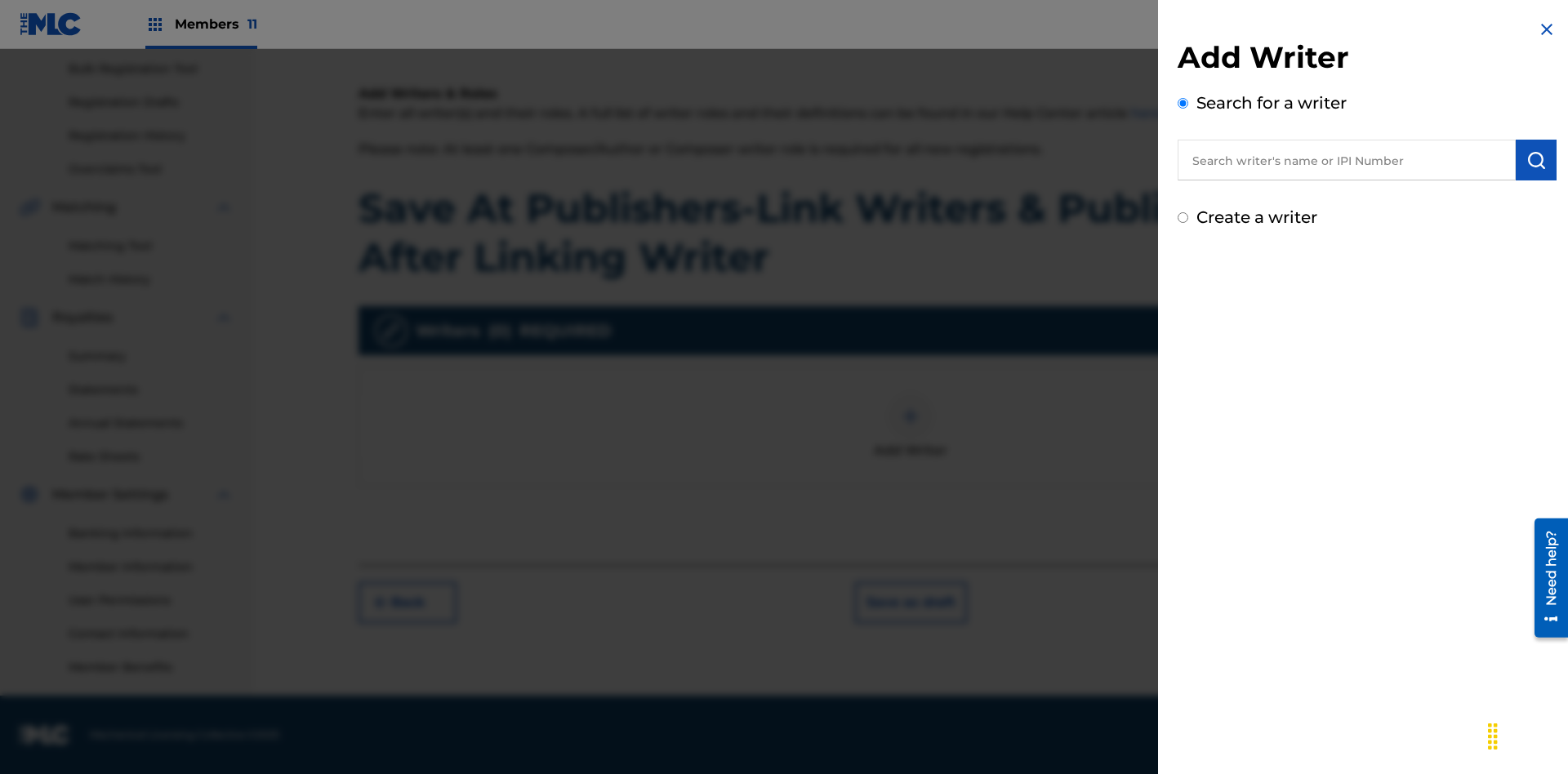
click at [1347, 160] on input "text" at bounding box center [1347, 159] width 339 height 41
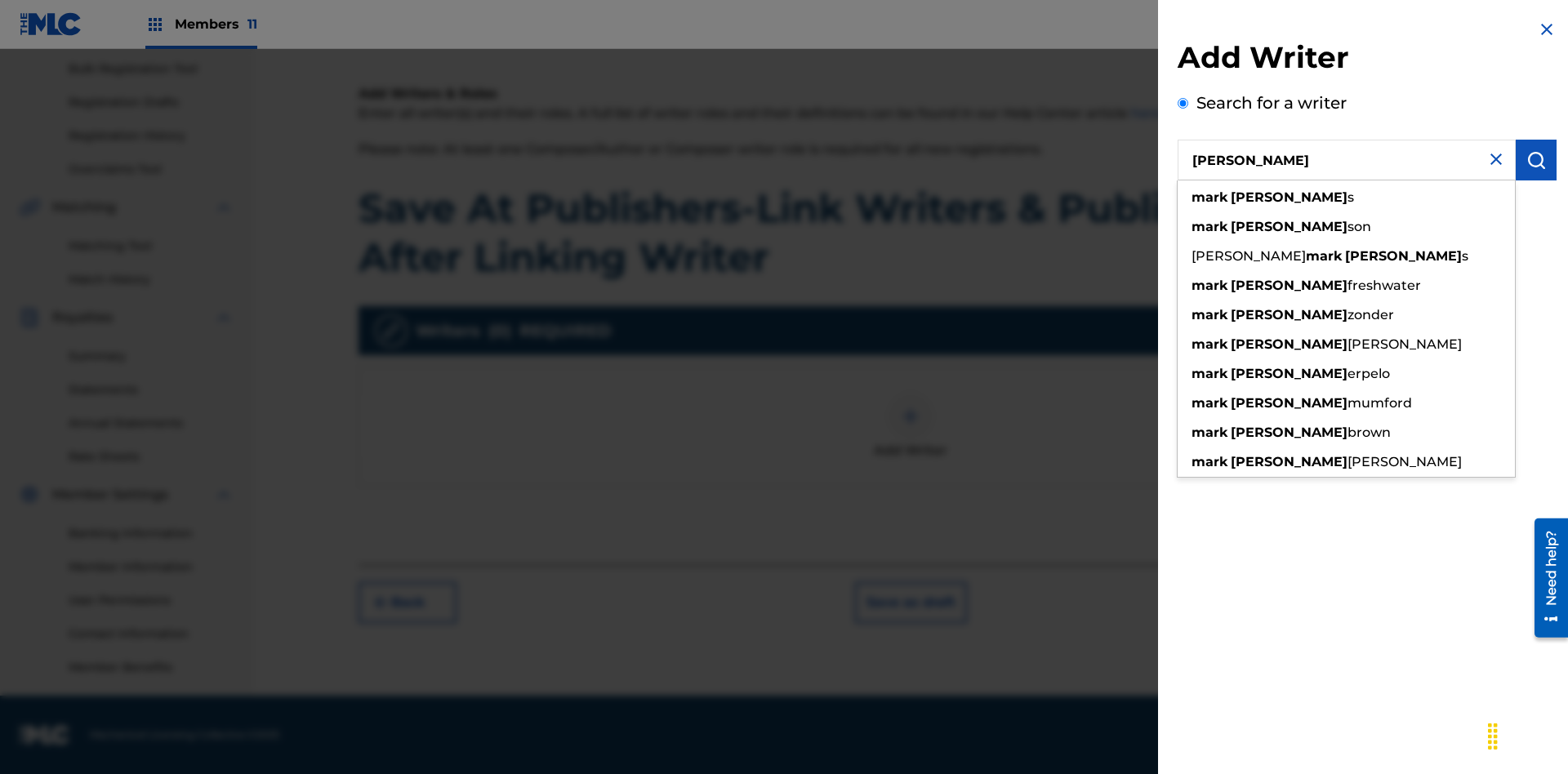
type input "[PERSON_NAME]"
click at [1536, 160] on img "submit" at bounding box center [1536, 160] width 20 height 20
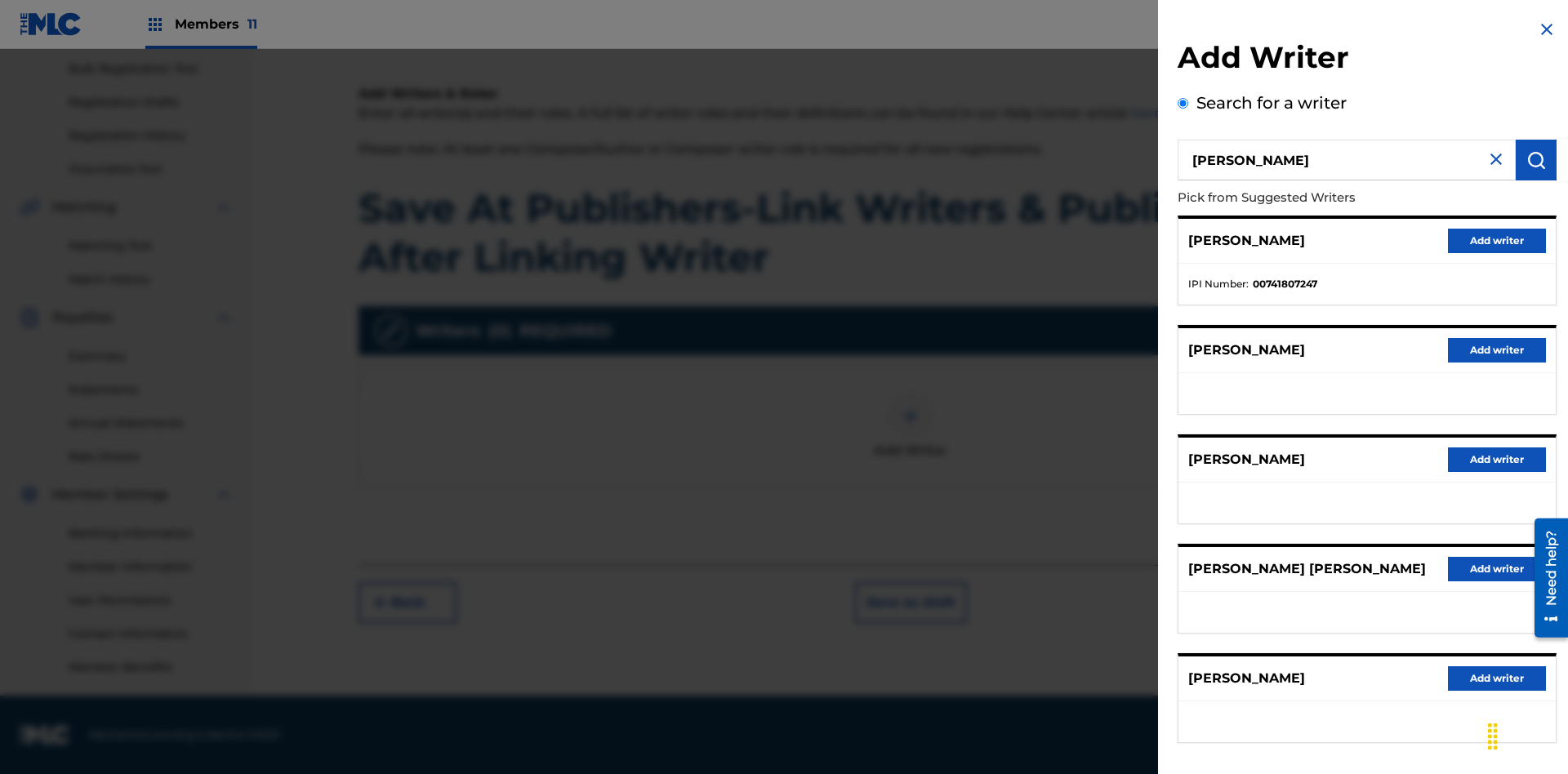
click at [1497, 240] on button "Add writer" at bounding box center [1497, 241] width 98 height 24
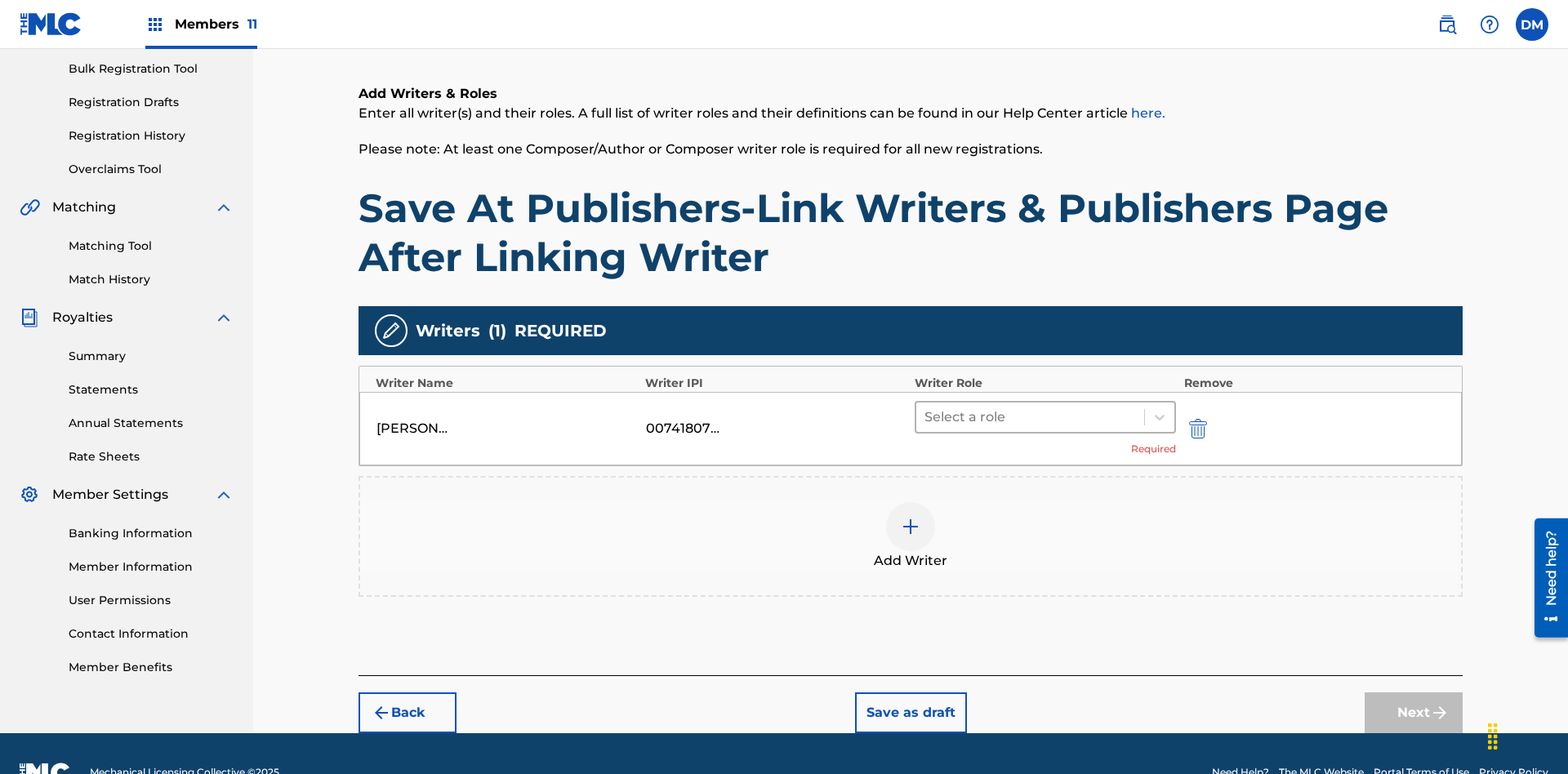
click at [926, 407] on input "text" at bounding box center [926, 417] width 4 height 20
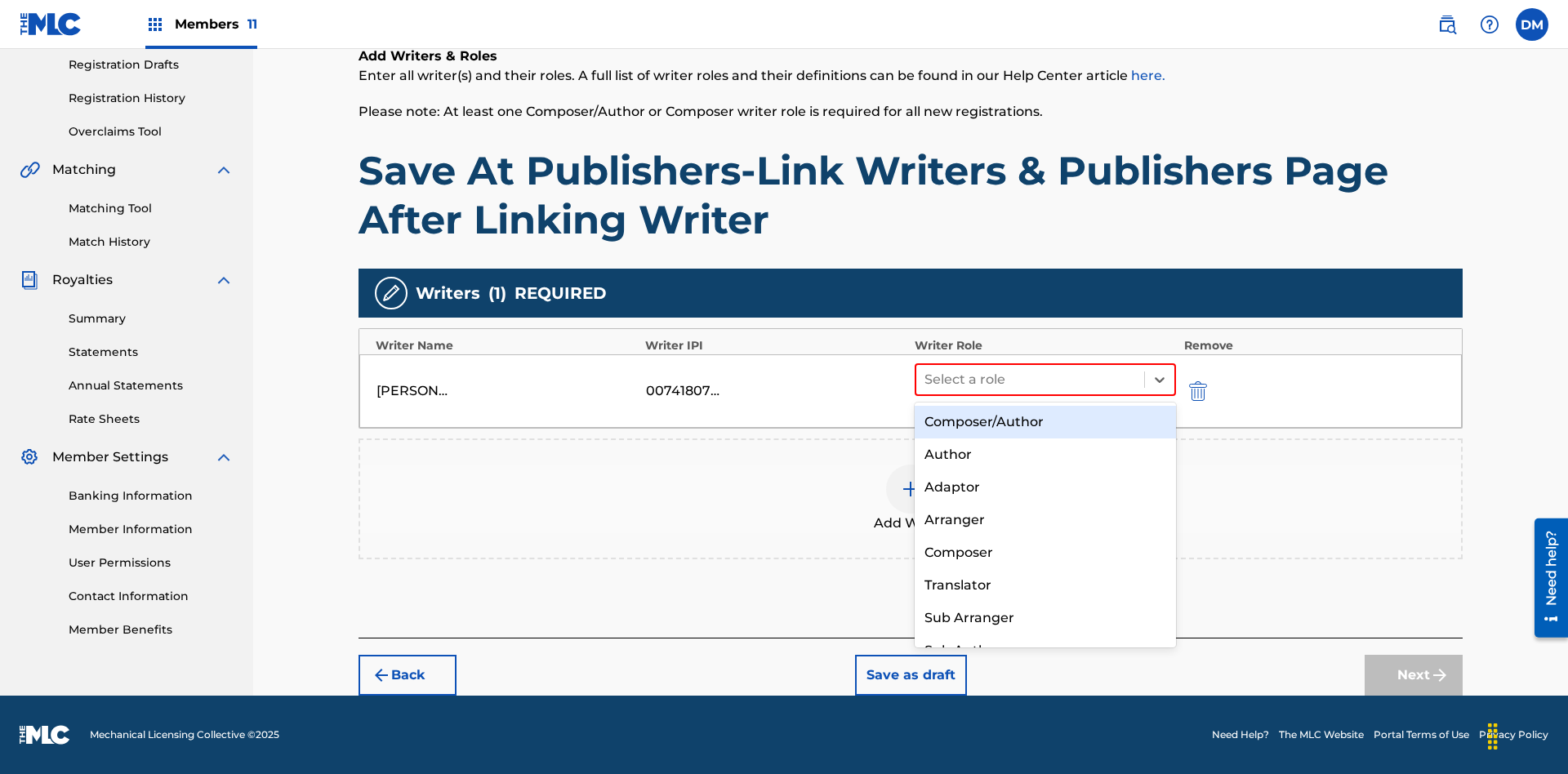
click at [1045, 552] on div "Composer" at bounding box center [1046, 553] width 262 height 33
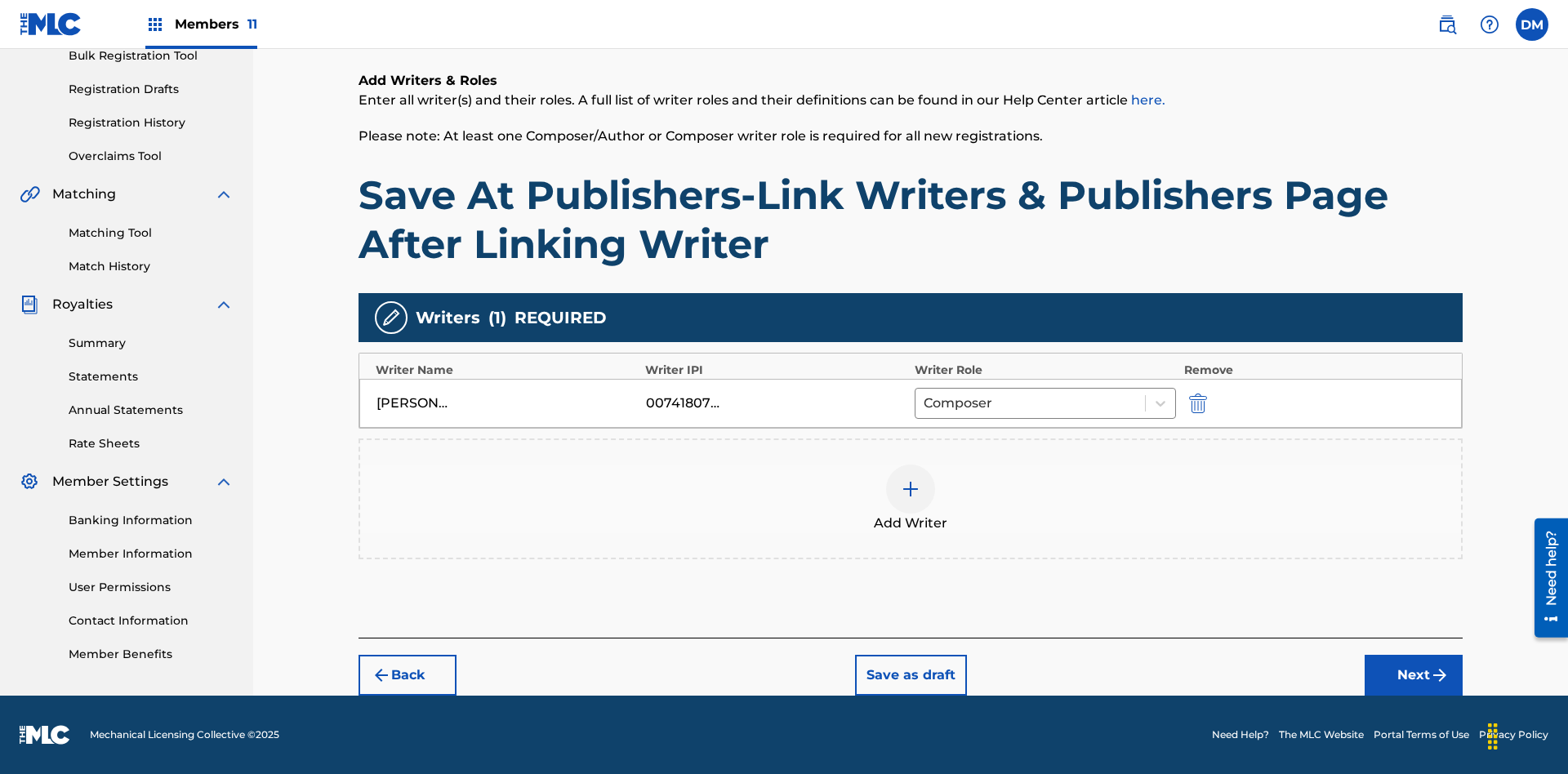
scroll to position [252, 0]
click at [1414, 675] on button "Next" at bounding box center [1414, 675] width 98 height 41
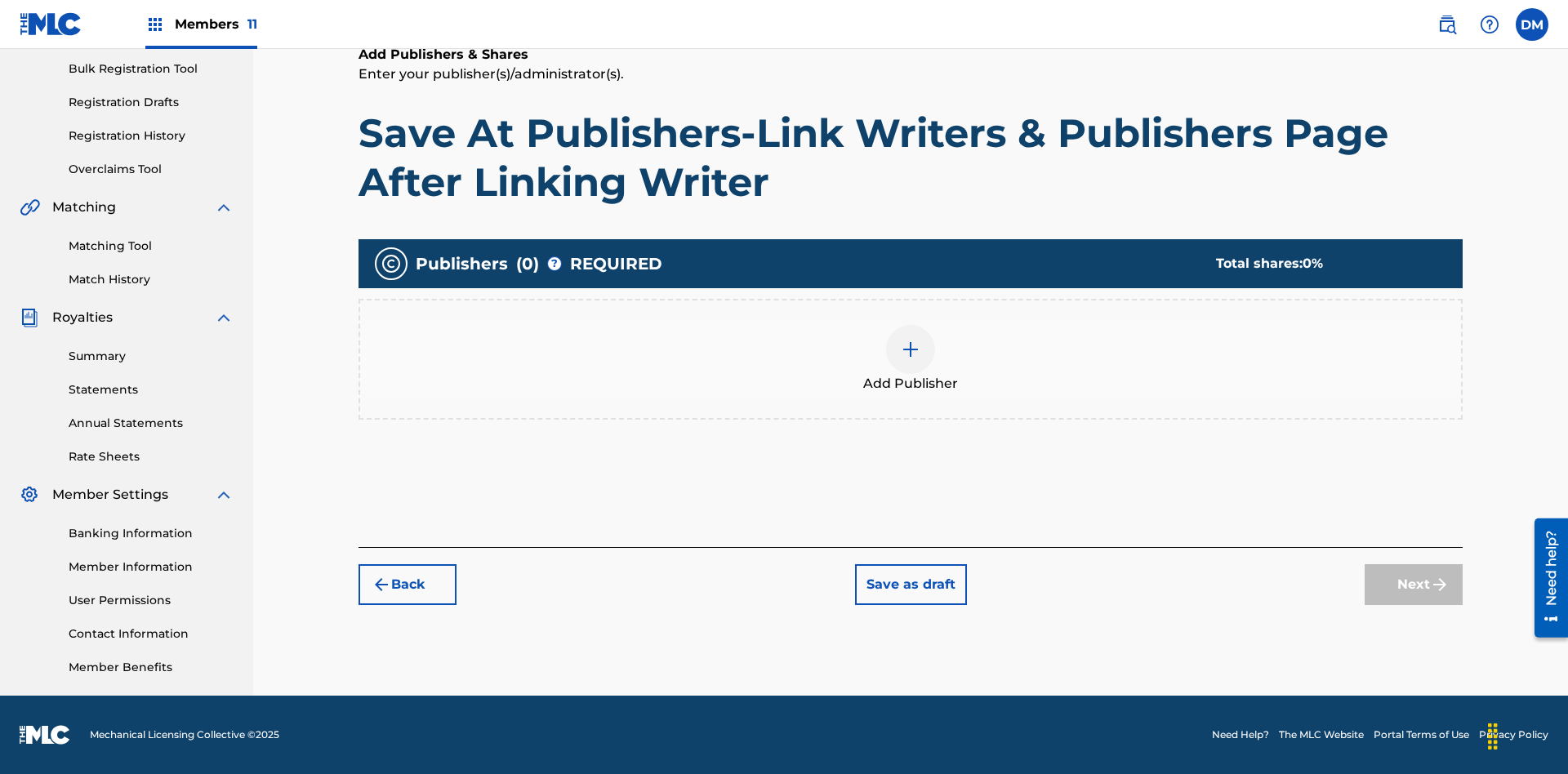
click at [911, 349] on img at bounding box center [911, 349] width 20 height 20
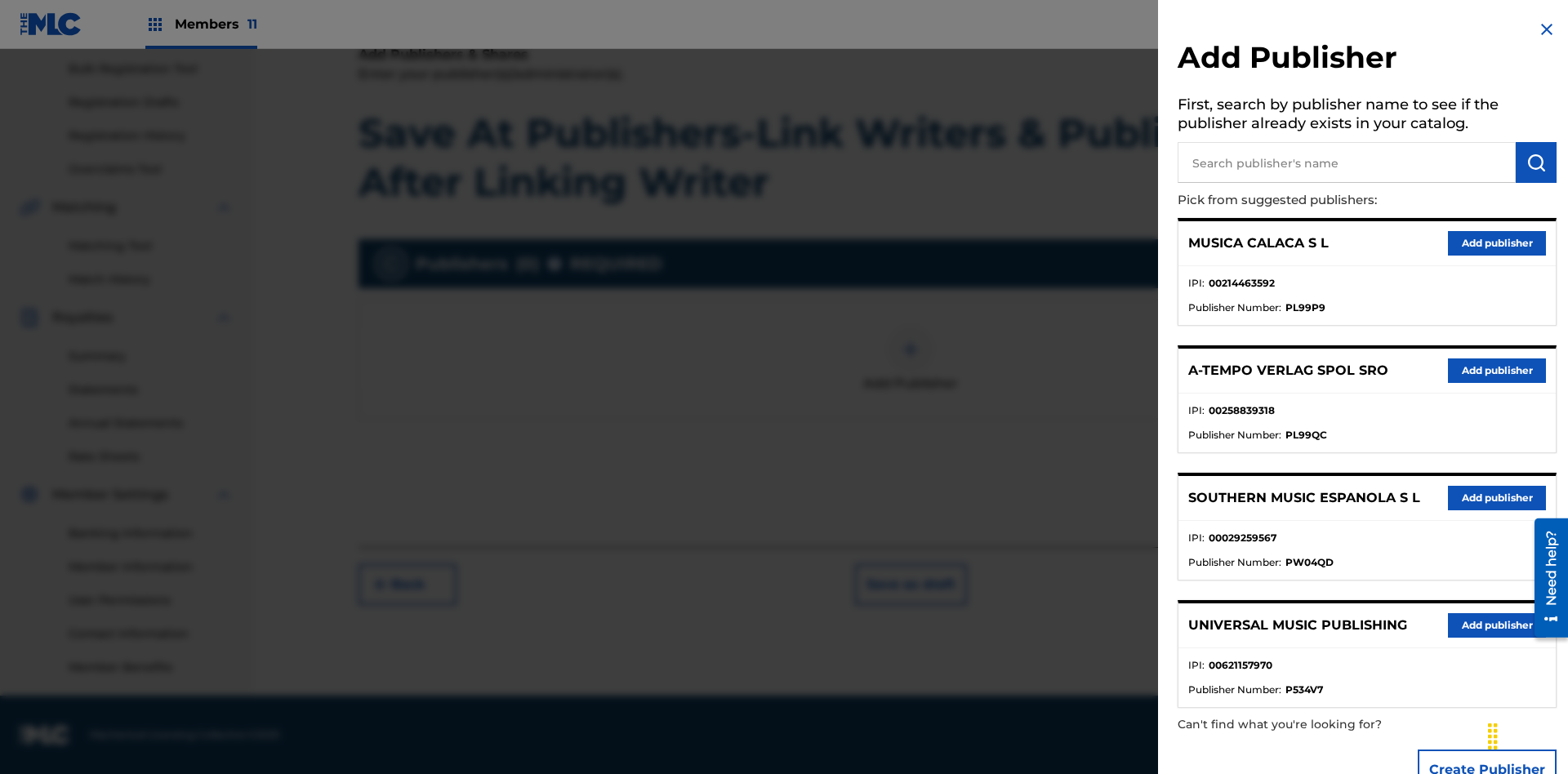
click at [1347, 163] on input "text" at bounding box center [1347, 162] width 339 height 41
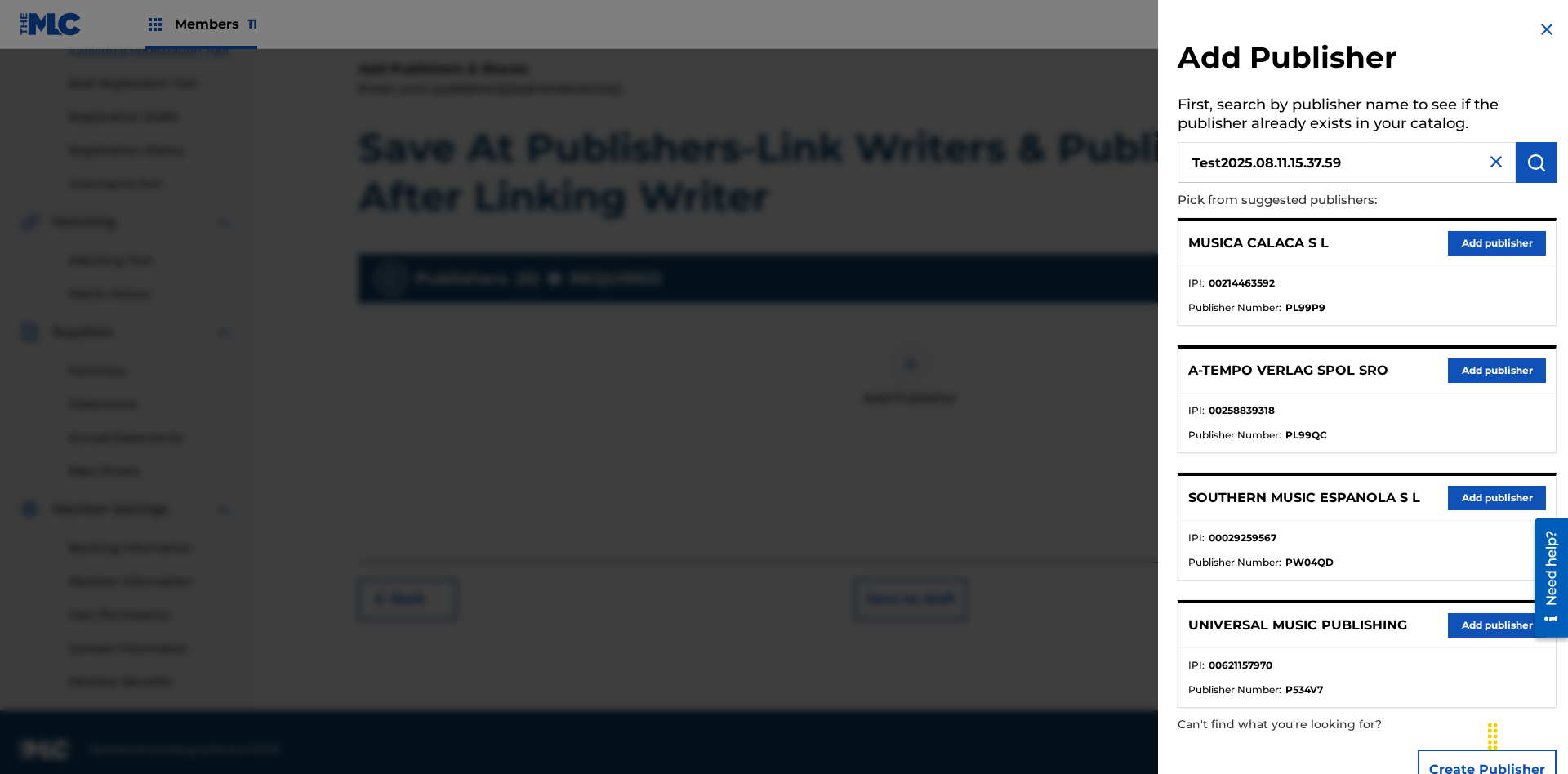
type input "Test2025.08.11.15.37.59"
click at [1536, 163] on img "submit" at bounding box center [1536, 163] width 20 height 20
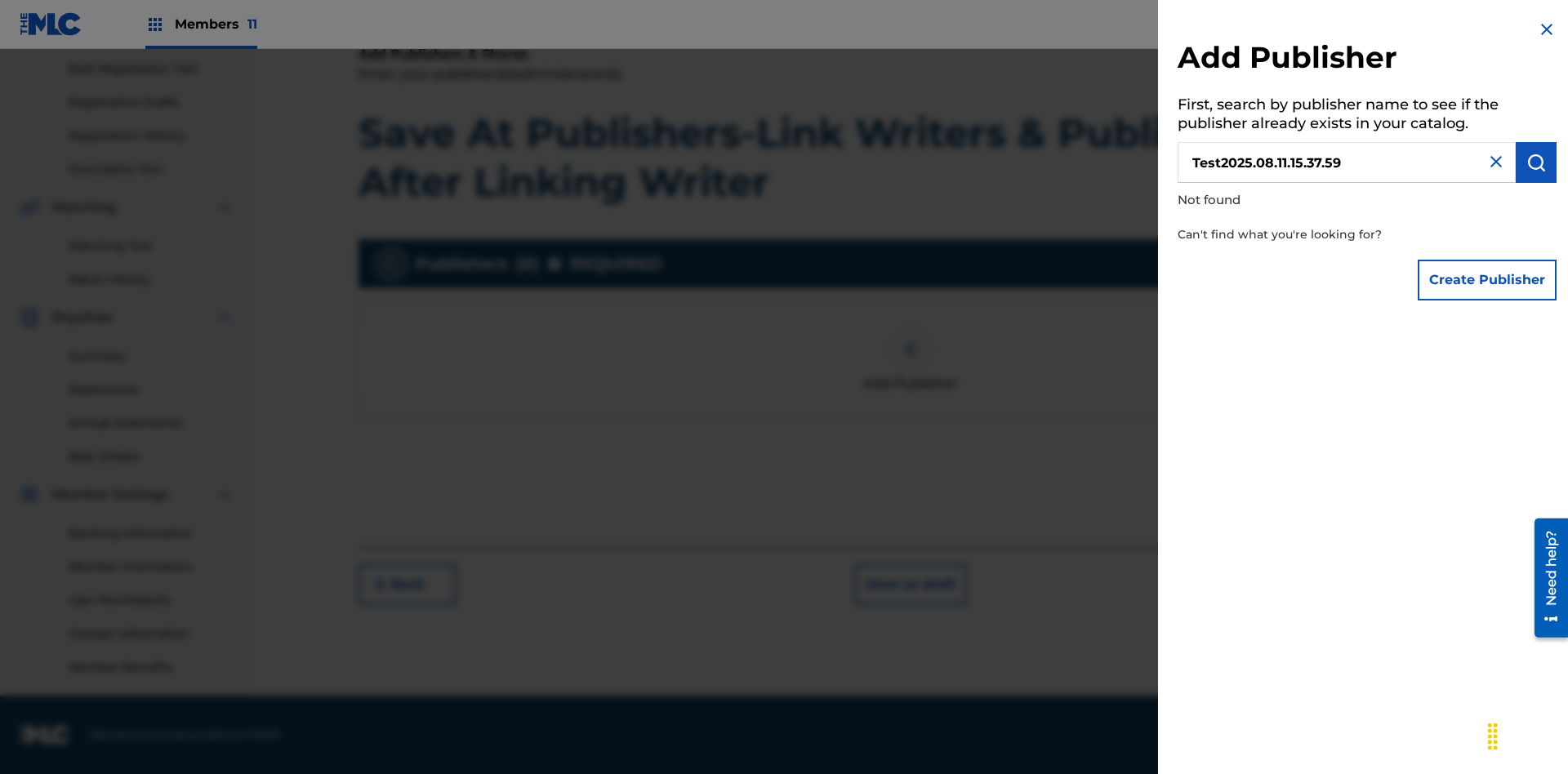
click at [1488, 280] on button "Create Publisher" at bounding box center [1487, 280] width 139 height 41
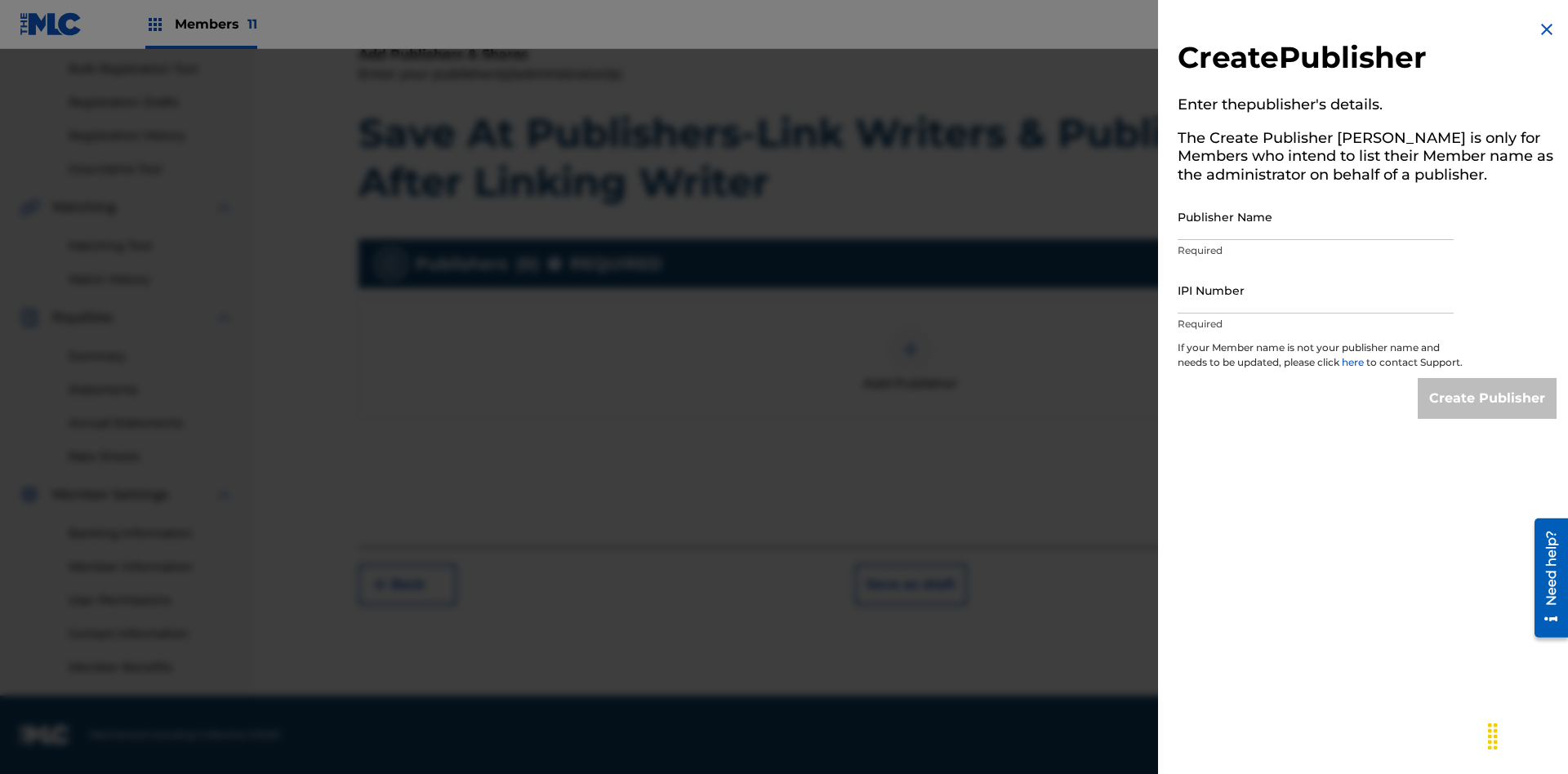
click at [1316, 216] on input "Publisher Name" at bounding box center [1315, 216] width 276 height 46
type input "Test2025.08.11.15.38.03"
click at [1316, 290] on input "IPI Number" at bounding box center [1315, 290] width 276 height 46
click at [1488, 414] on input "Create Publisher" at bounding box center [1487, 398] width 139 height 41
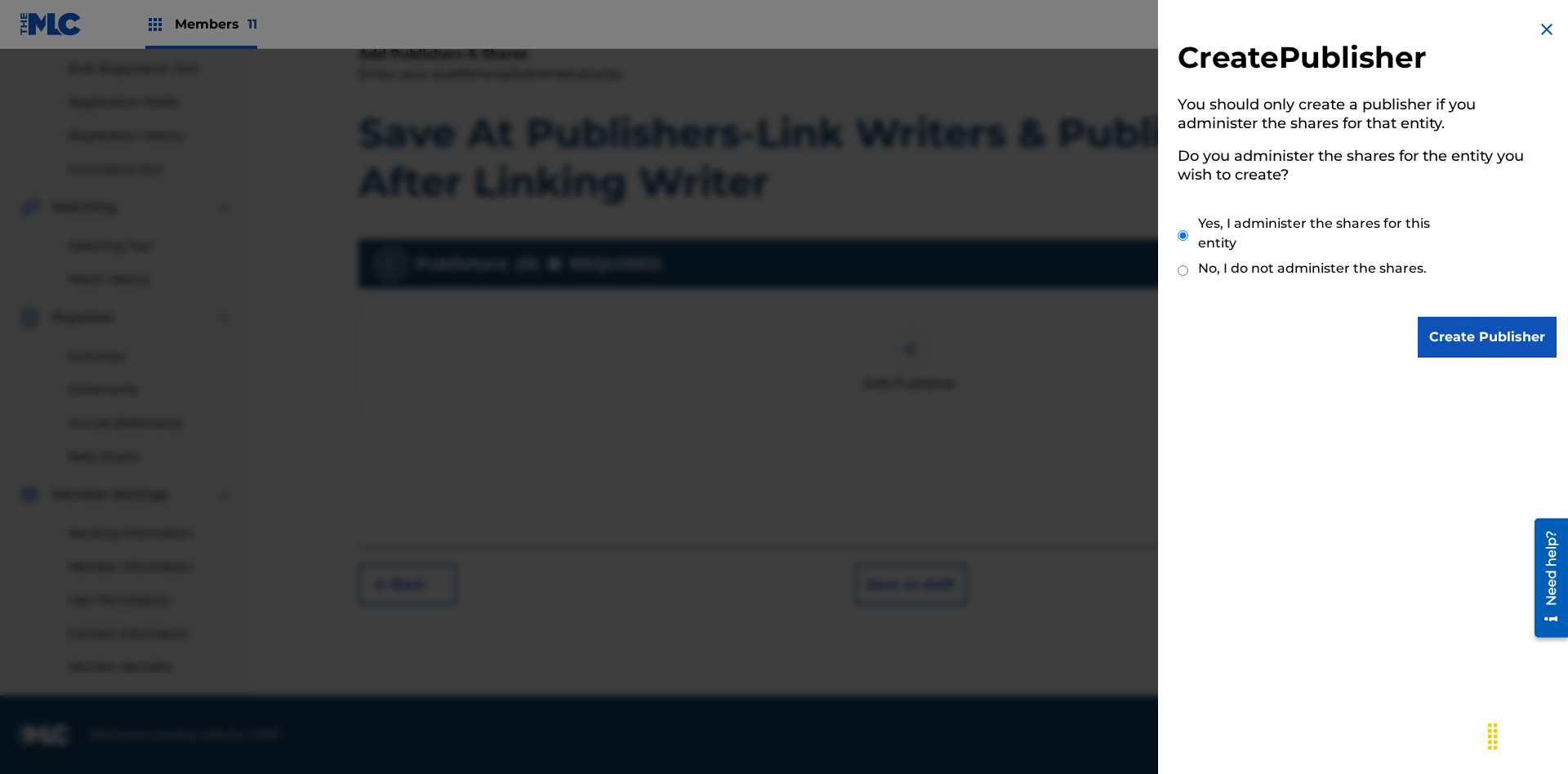
click at [1183, 235] on input "Yes, I administer the shares for this entity" at bounding box center [1183, 235] width 11 height 35
click at [1488, 338] on input "Create Publisher" at bounding box center [1487, 337] width 139 height 41
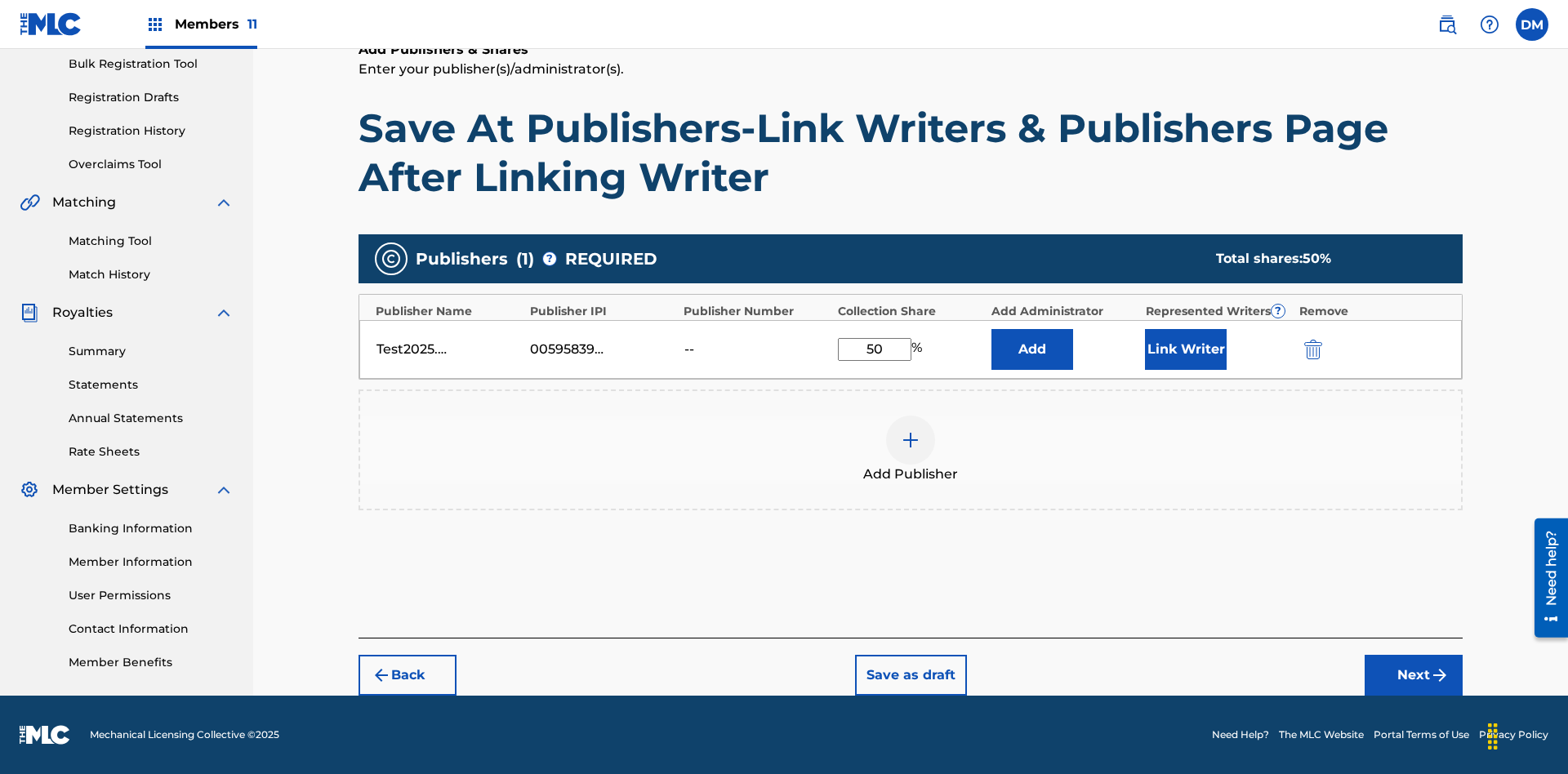
type input "50"
click at [1186, 349] on button "Link Writer" at bounding box center [1186, 349] width 81 height 41
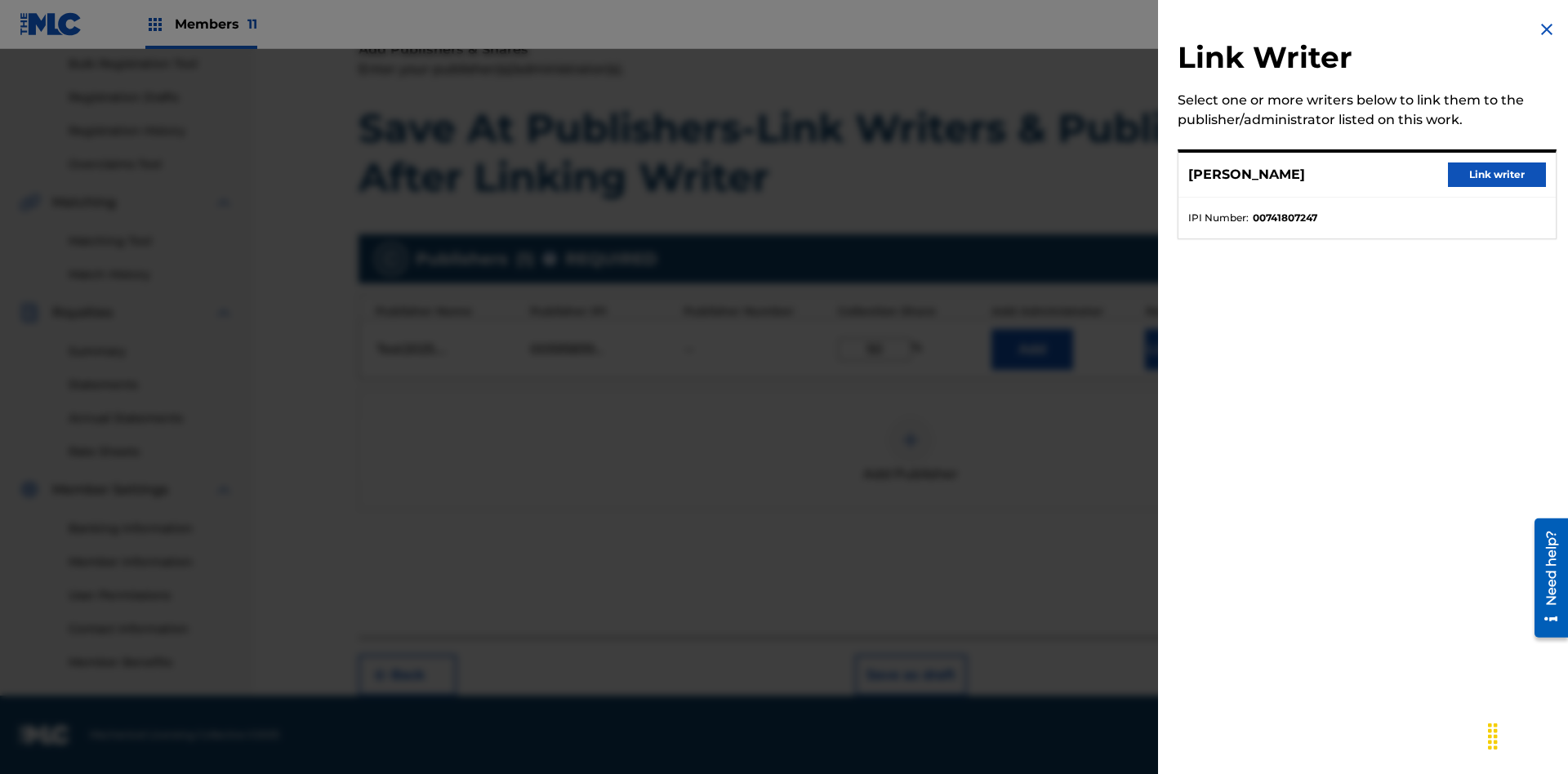
click at [1497, 175] on button "Link writer" at bounding box center [1497, 175] width 98 height 24
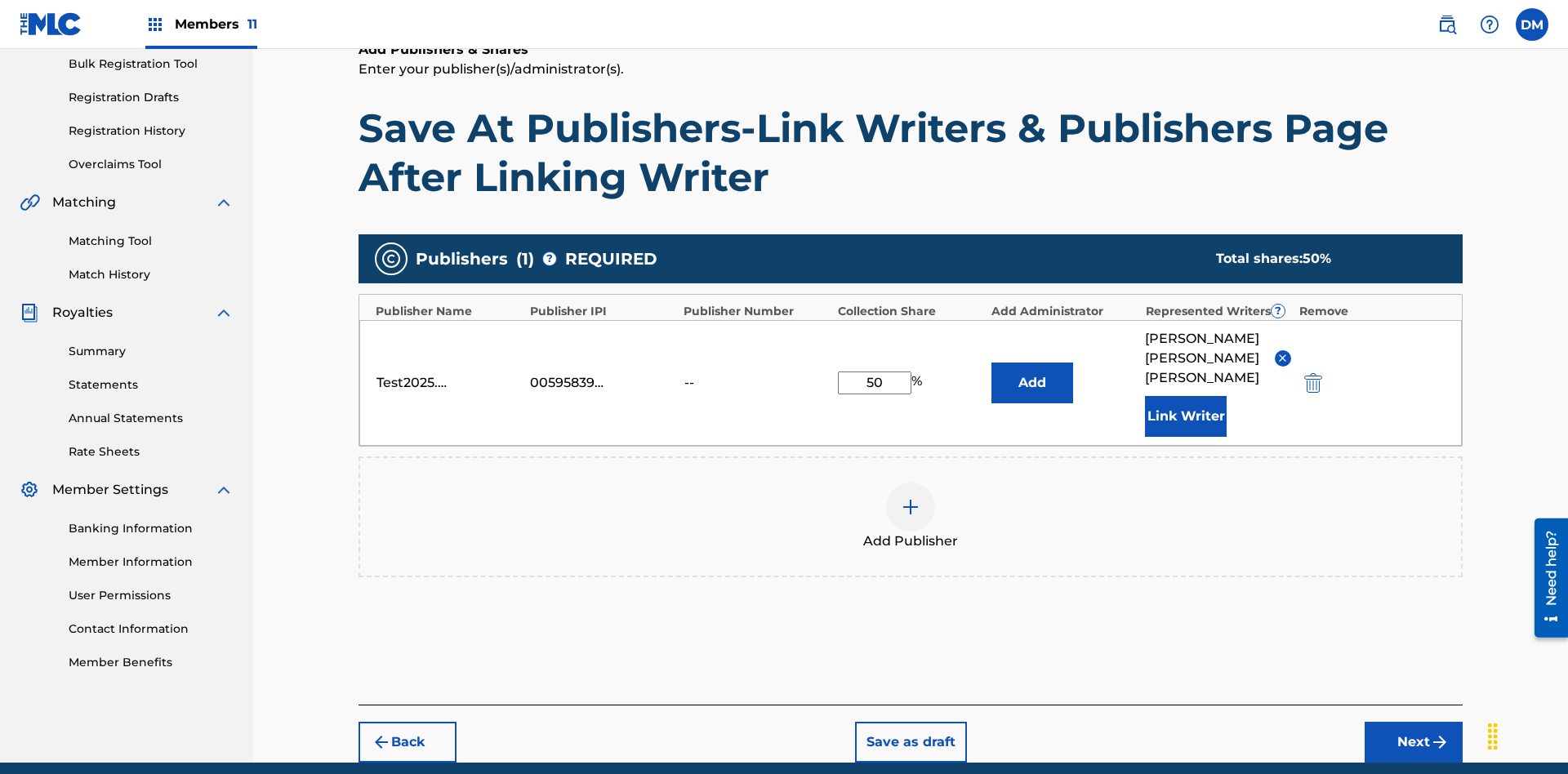
click at [1186, 397] on button "Link Writer" at bounding box center [1186, 416] width 81 height 41
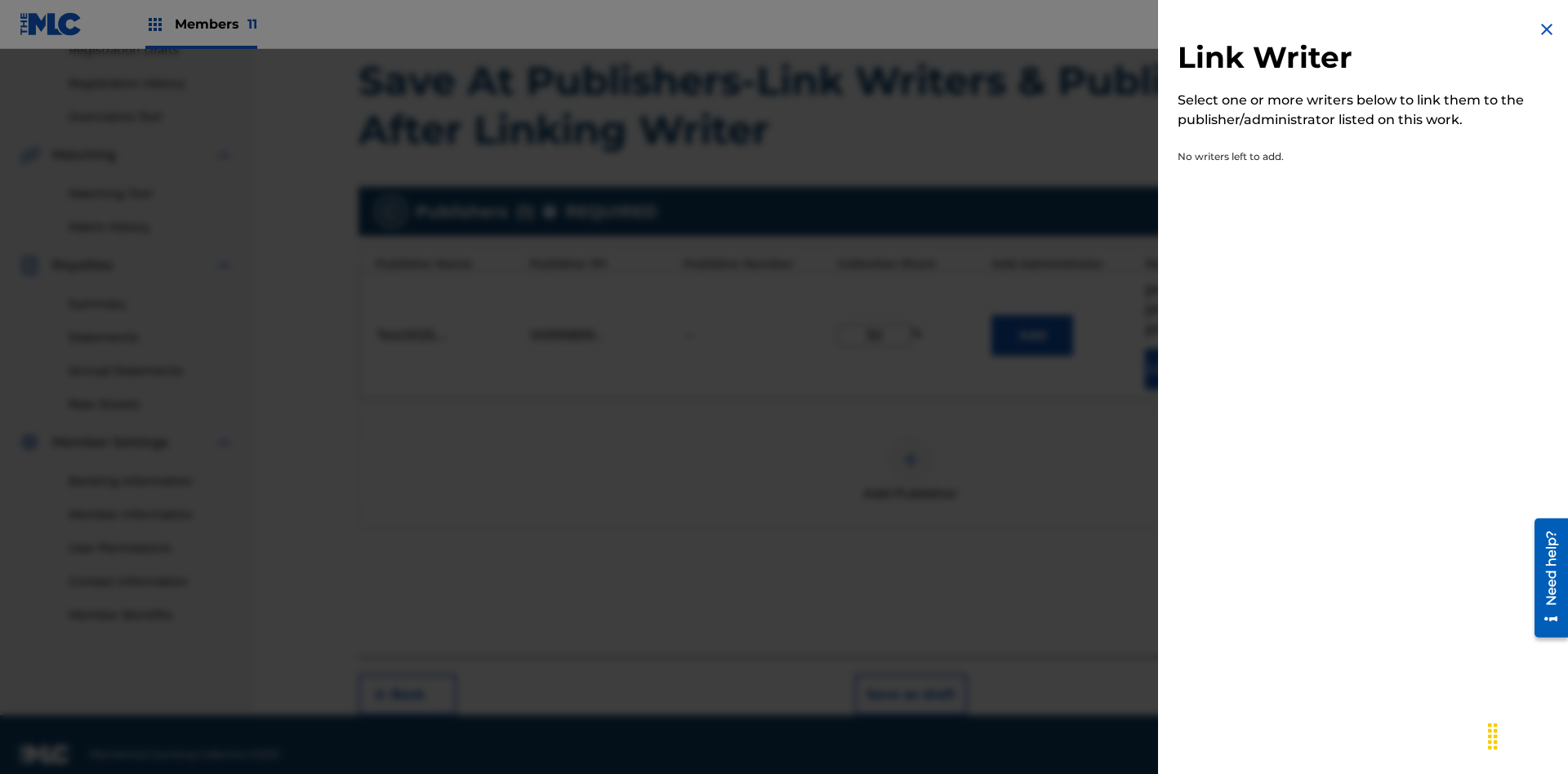
click at [1547, 29] on img at bounding box center [1547, 30] width 20 height 20
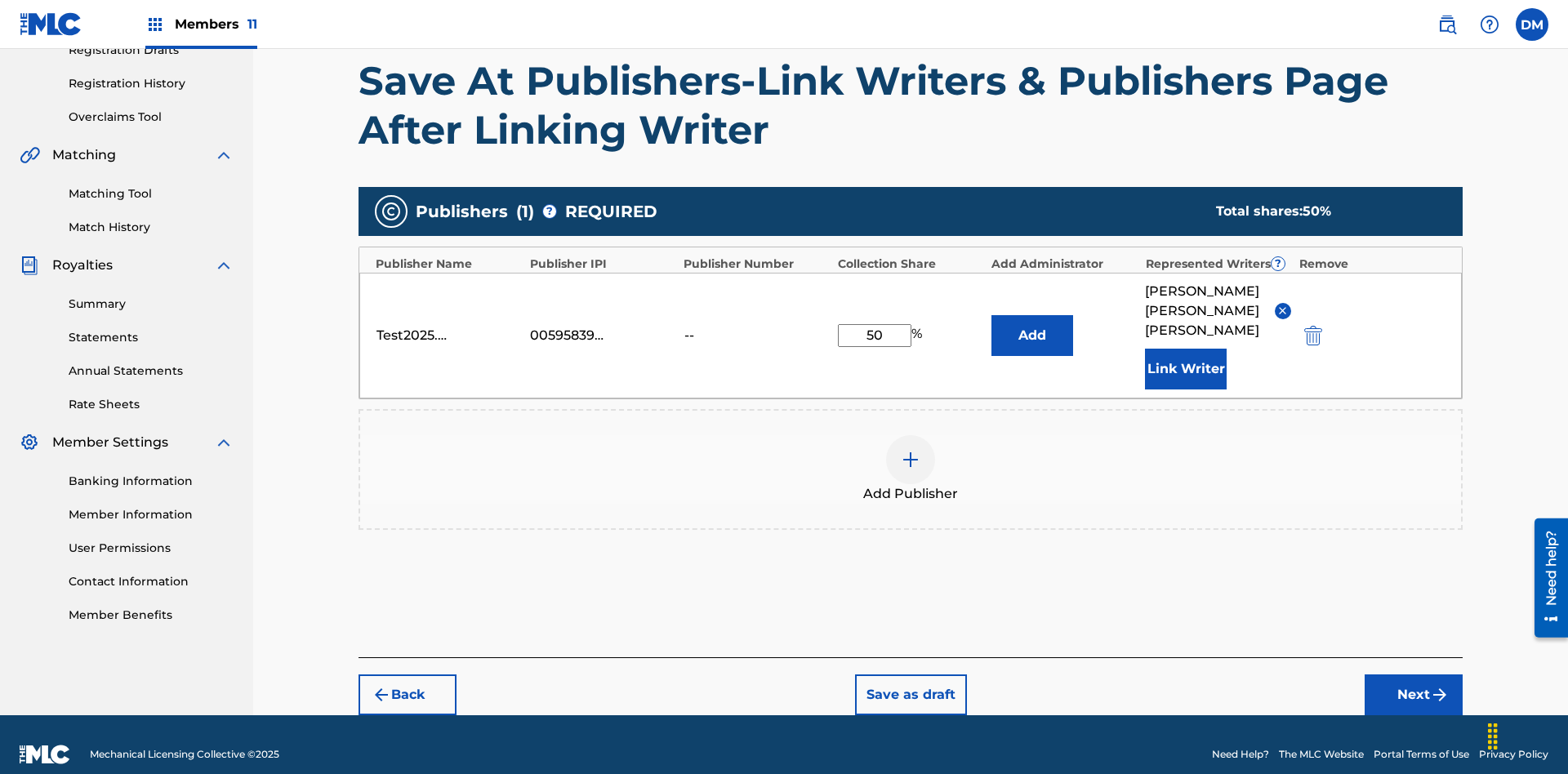
click at [1032, 325] on button "Add" at bounding box center [1032, 335] width 81 height 41
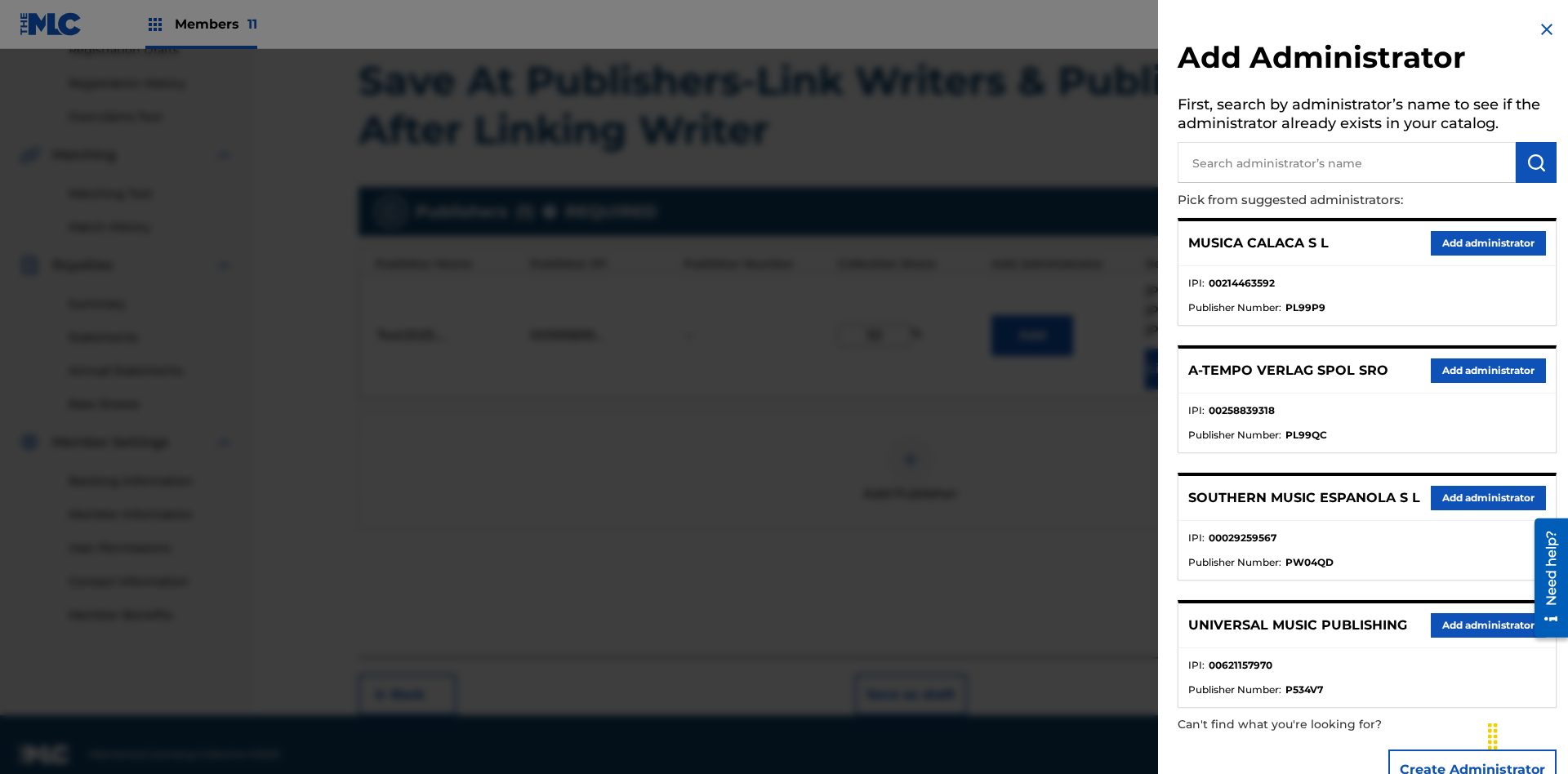
click at [1347, 163] on input "text" at bounding box center [1347, 162] width 339 height 41
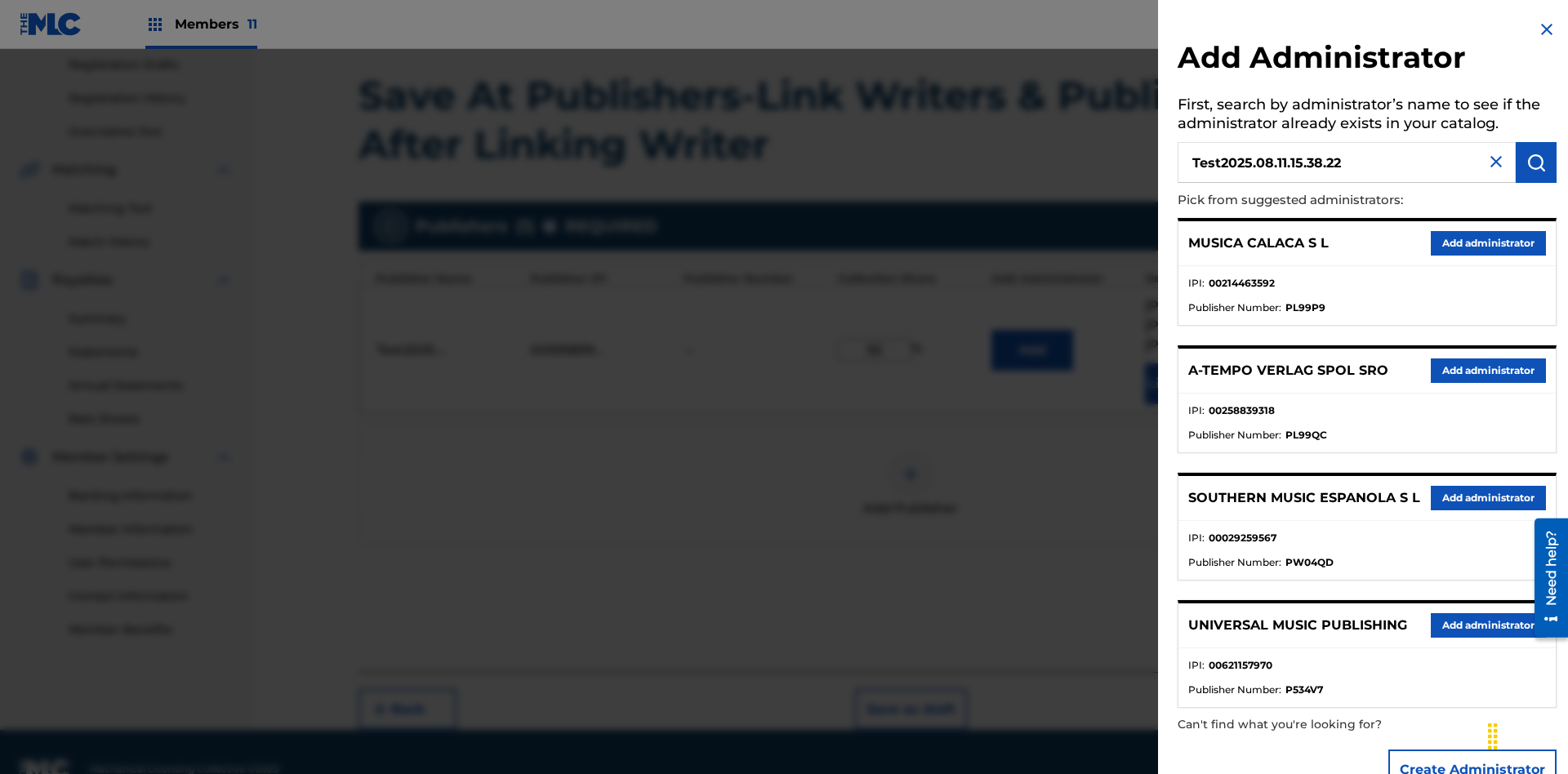
type input "Test2025.08.11.15.38.22"
click at [1536, 163] on img "submit" at bounding box center [1536, 163] width 20 height 20
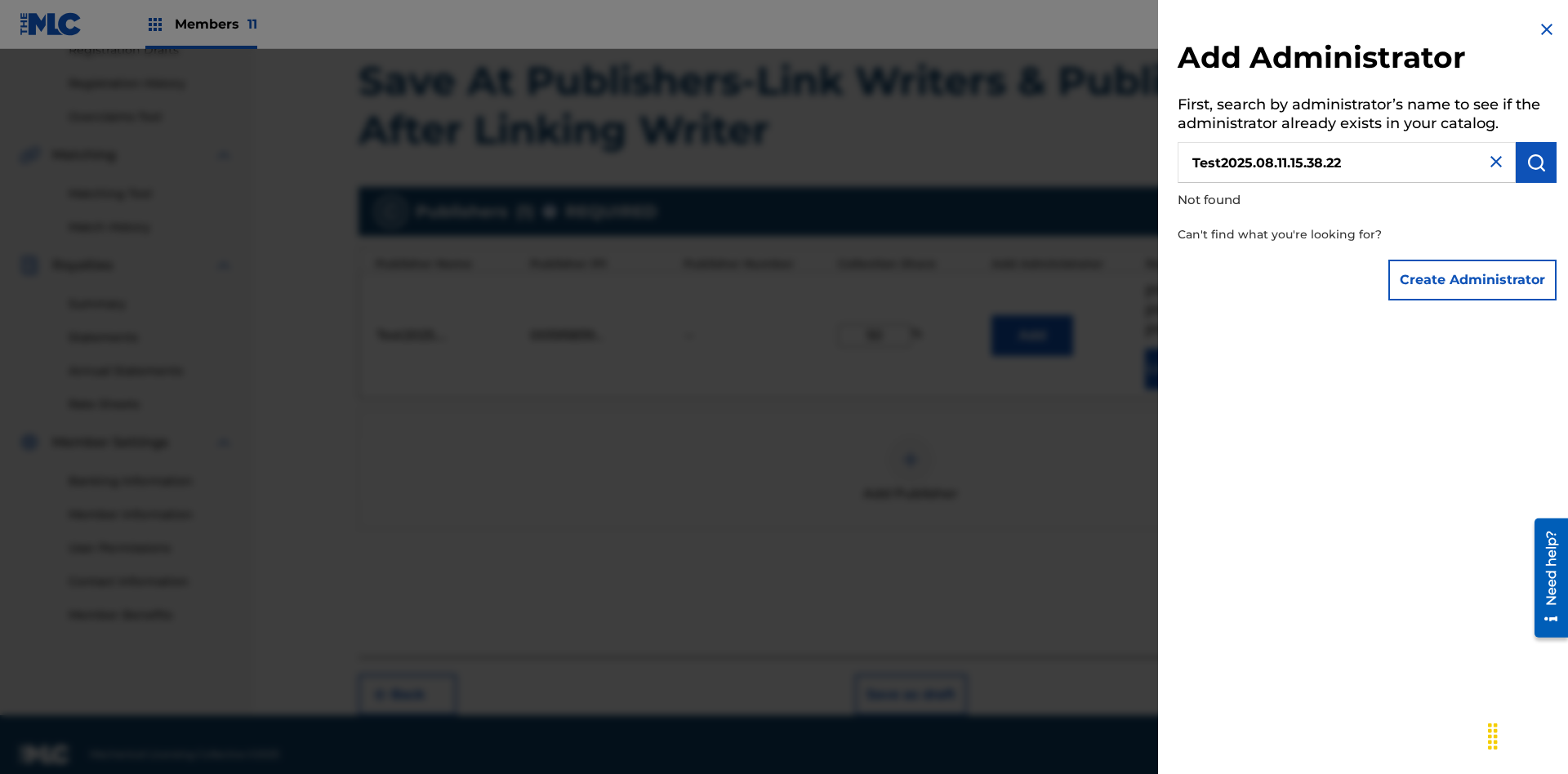
click at [1474, 280] on button "Create Administrator" at bounding box center [1473, 280] width 168 height 41
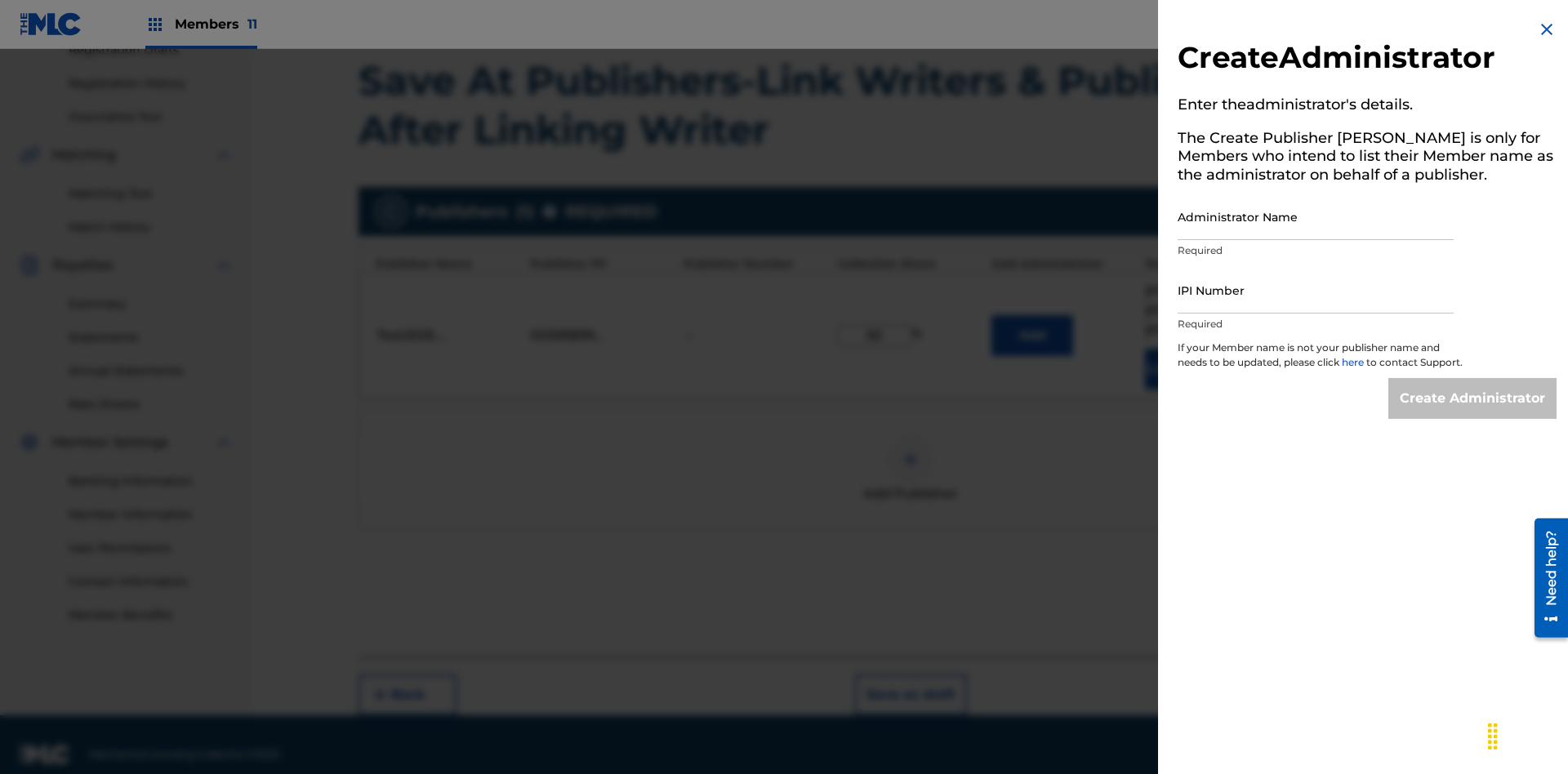
click at [1316, 216] on input "Administrator Name" at bounding box center [1315, 216] width 276 height 46
type input "Test2025.08.11.15.38.26"
click at [1316, 290] on input "IPI Number" at bounding box center [1315, 290] width 276 height 46
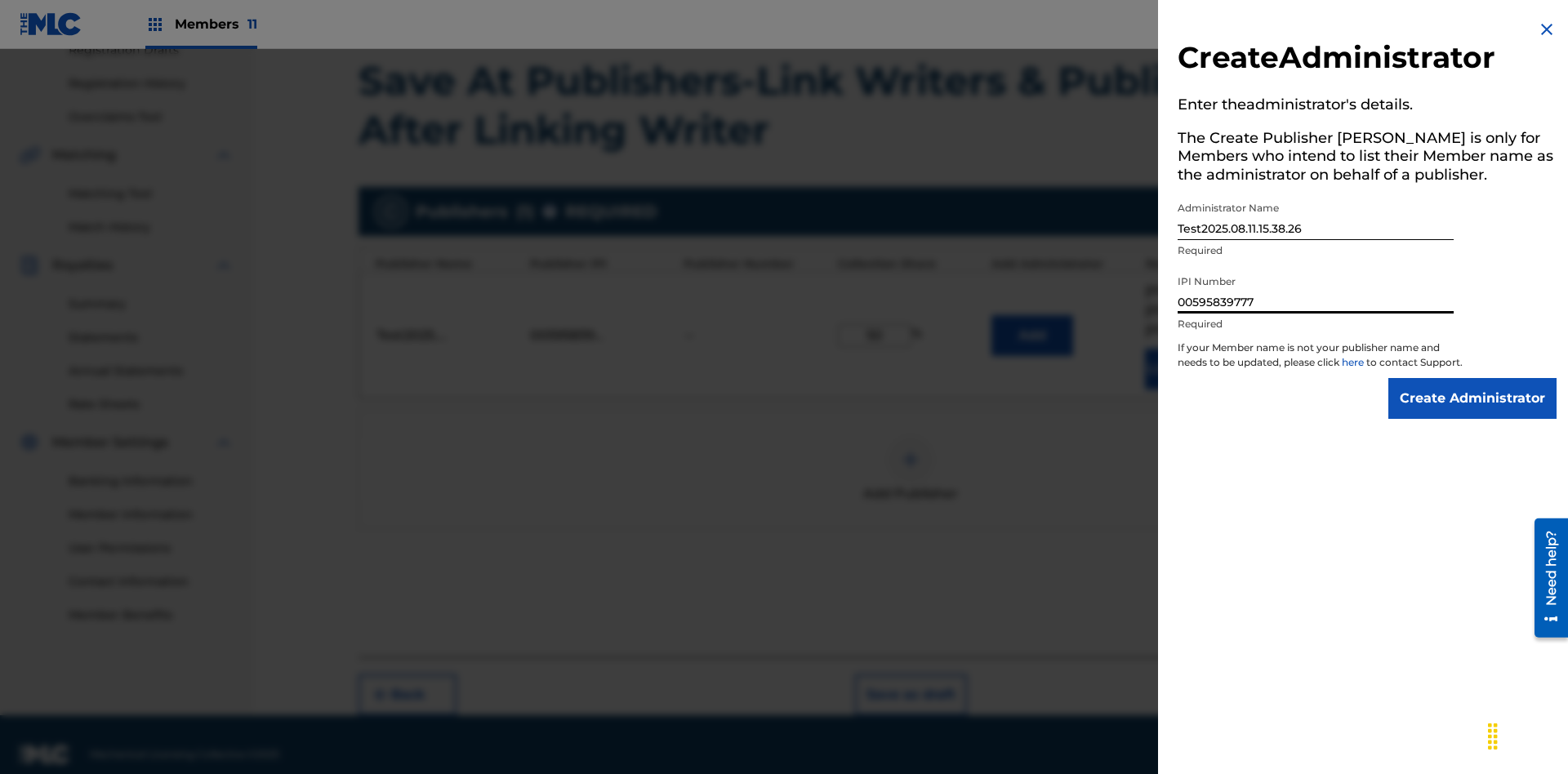
type input "00595839777"
click at [1474, 414] on input "Create Administrator" at bounding box center [1473, 398] width 168 height 41
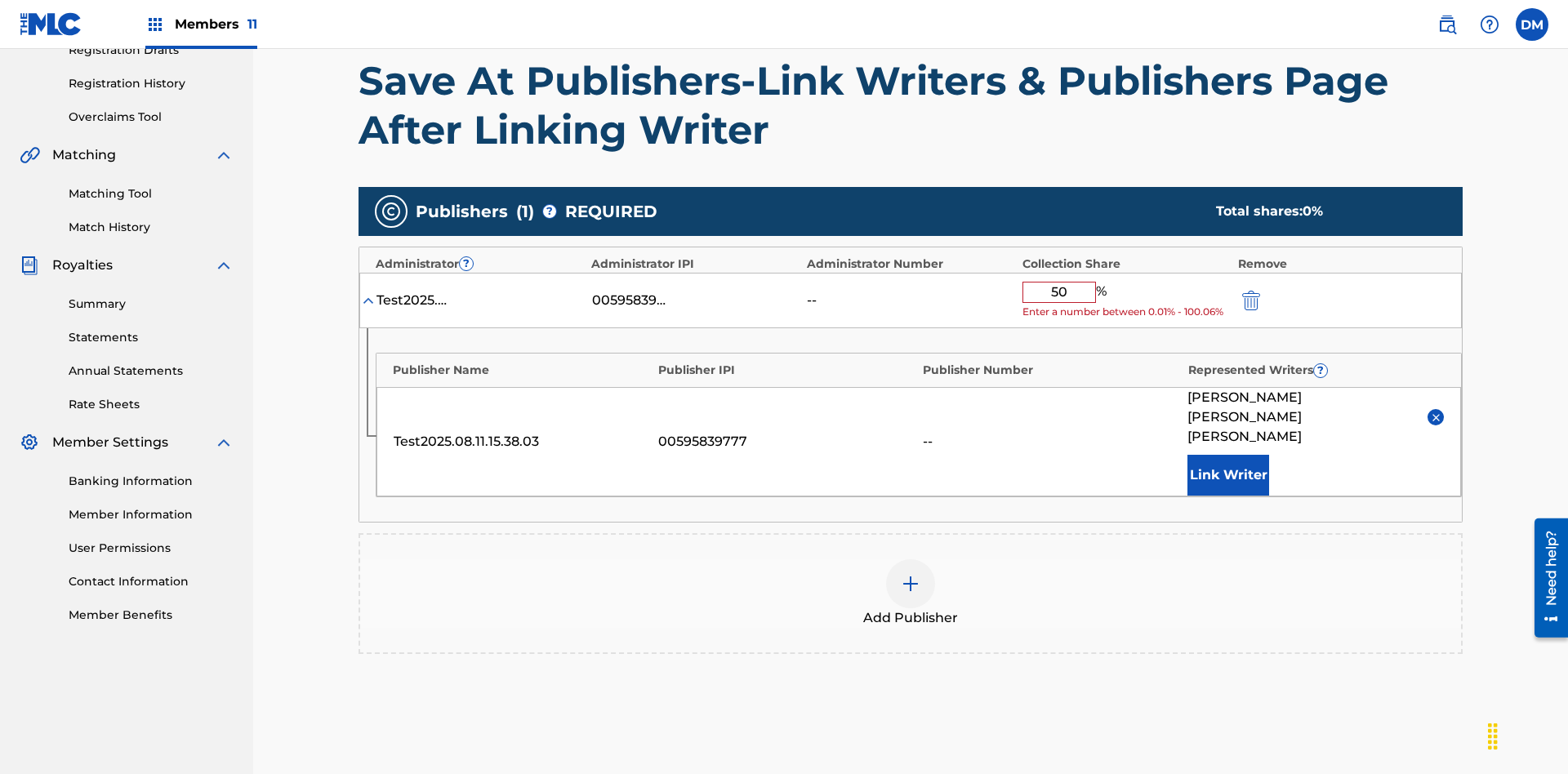
scroll to position [380, 0]
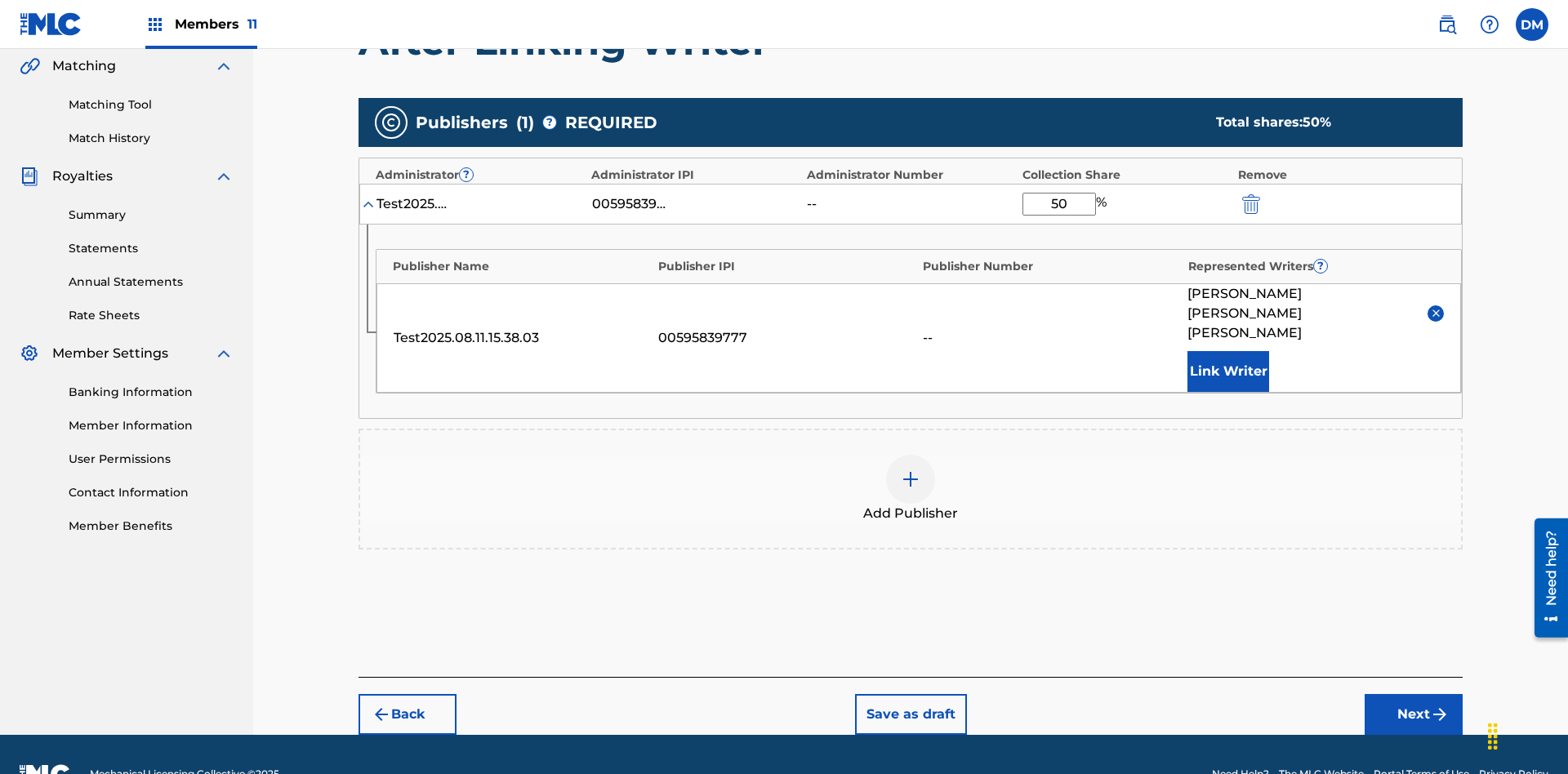
type input "50"
click at [910, 694] on button "Save as draft" at bounding box center [912, 714] width 112 height 41
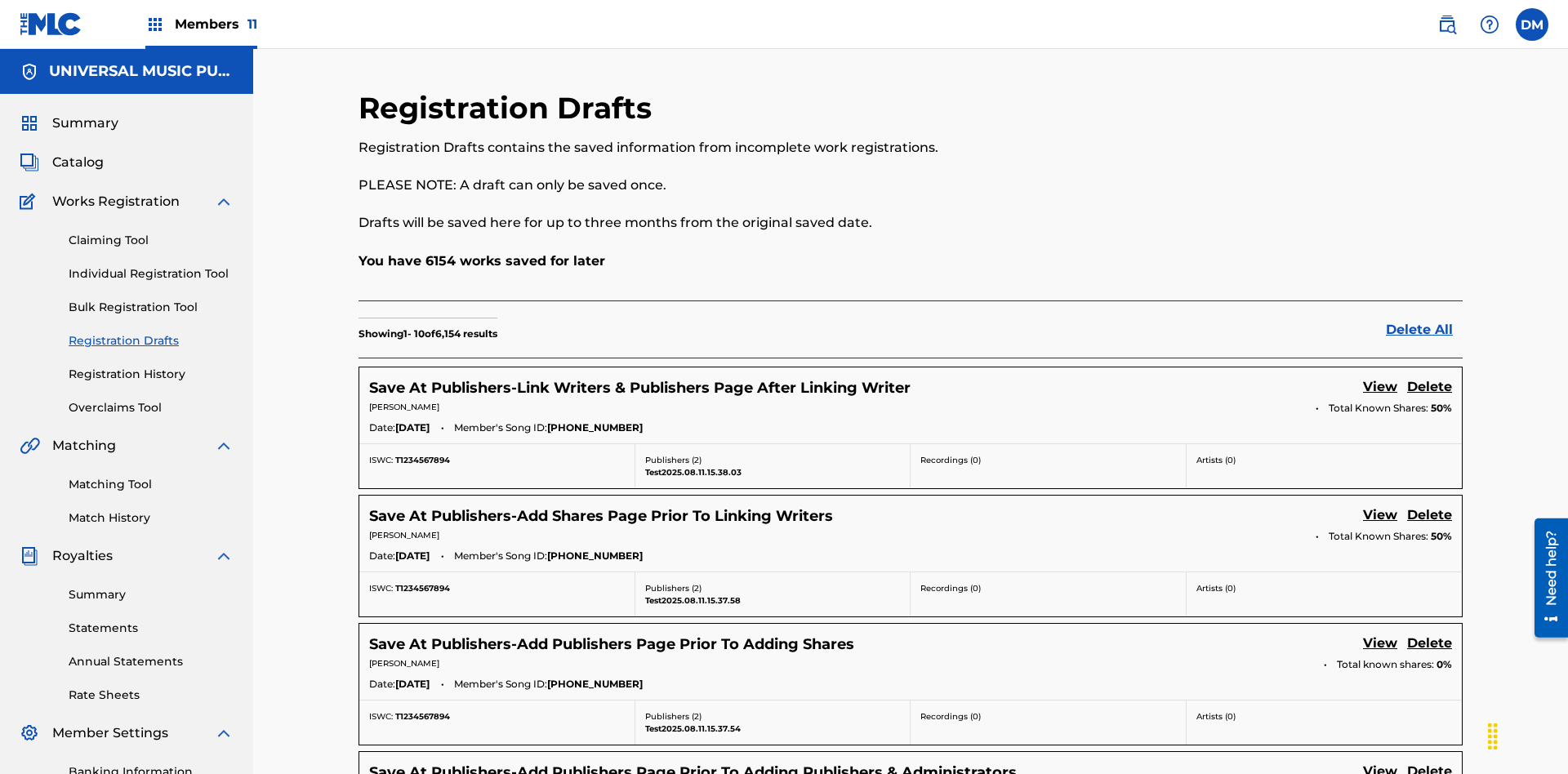
click at [1381, 377] on link "View" at bounding box center [1381, 388] width 34 height 22
